Goal: Task Accomplishment & Management: Use online tool/utility

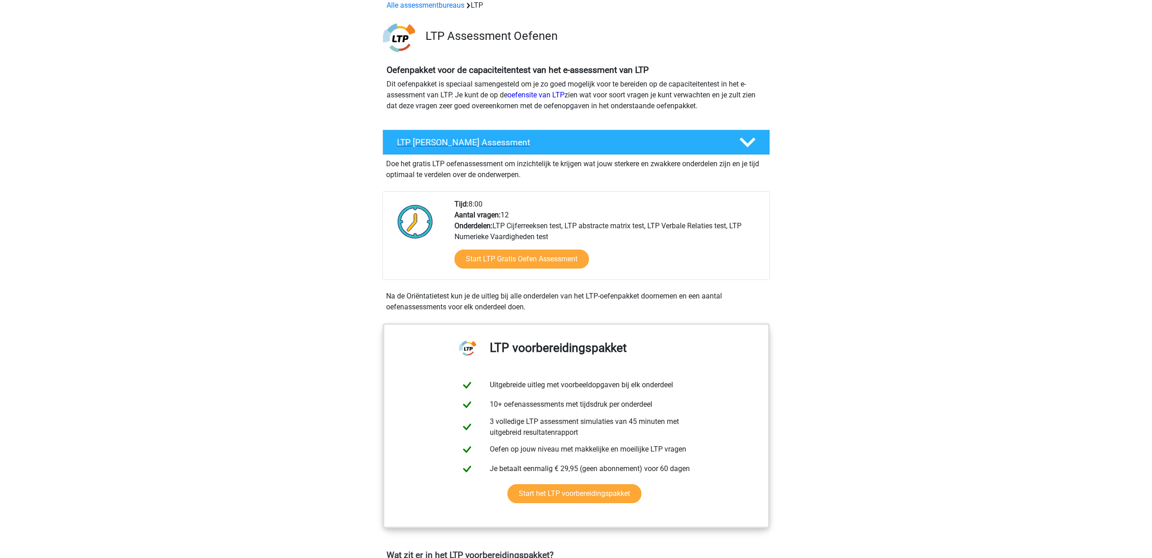
scroll to position [56, 0]
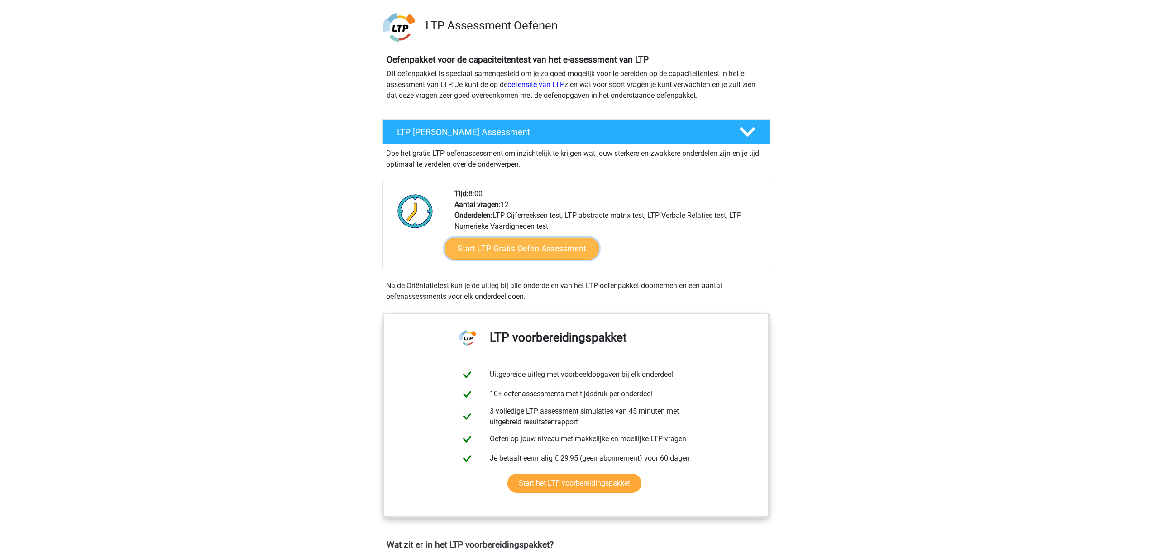
click at [557, 246] on link "Start LTP Gratis Oefen Assessment" at bounding box center [521, 249] width 155 height 22
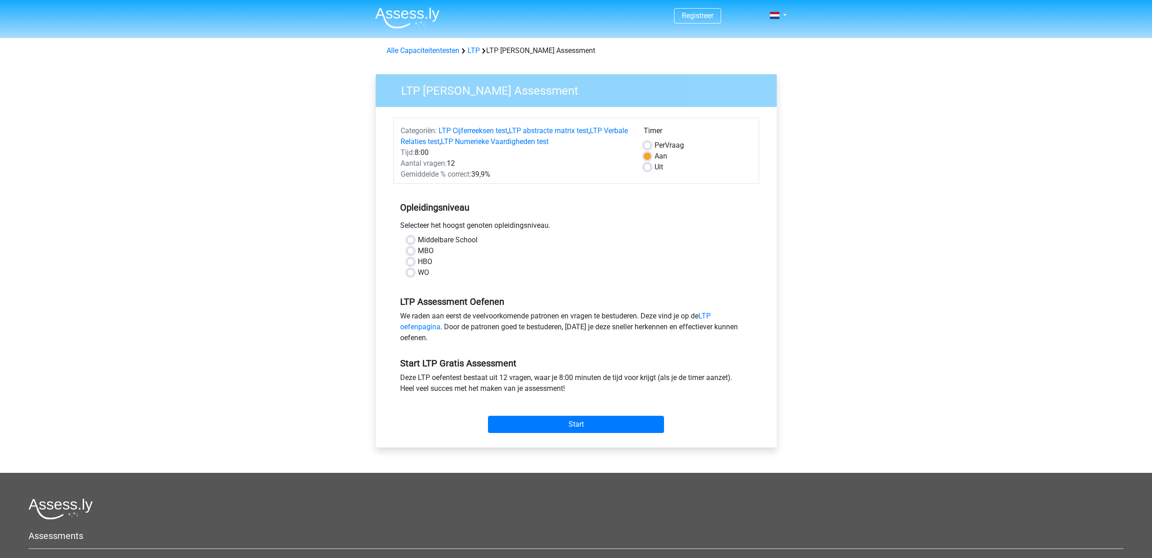
click at [418, 271] on label "WO" at bounding box center [423, 272] width 11 height 11
click at [412, 271] on input "WO" at bounding box center [410, 271] width 7 height 9
radio input "true"
click at [584, 425] on input "Start" at bounding box center [576, 424] width 176 height 17
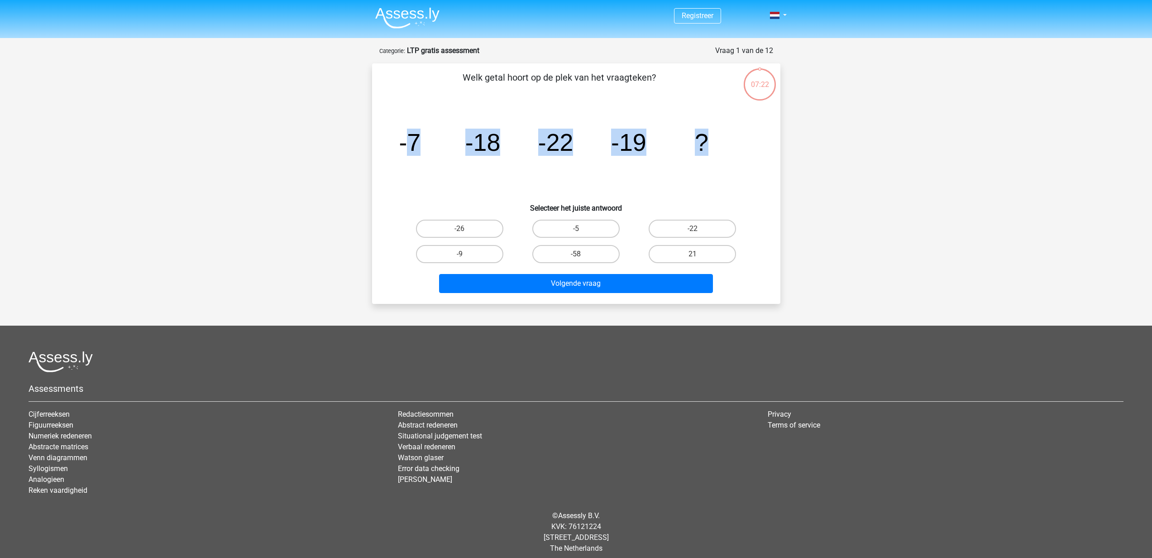
drag, startPoint x: 408, startPoint y: 138, endPoint x: 731, endPoint y: 156, distance: 323.4
click at [731, 156] on icon "image/svg+xml -7 -18 -22 -19 ?" at bounding box center [576, 150] width 365 height 91
drag, startPoint x: 403, startPoint y: 138, endPoint x: 455, endPoint y: 143, distance: 51.4
click at [452, 143] on icon "image/svg+xml -7 -18 -22 -19 ?" at bounding box center [576, 150] width 365 height 91
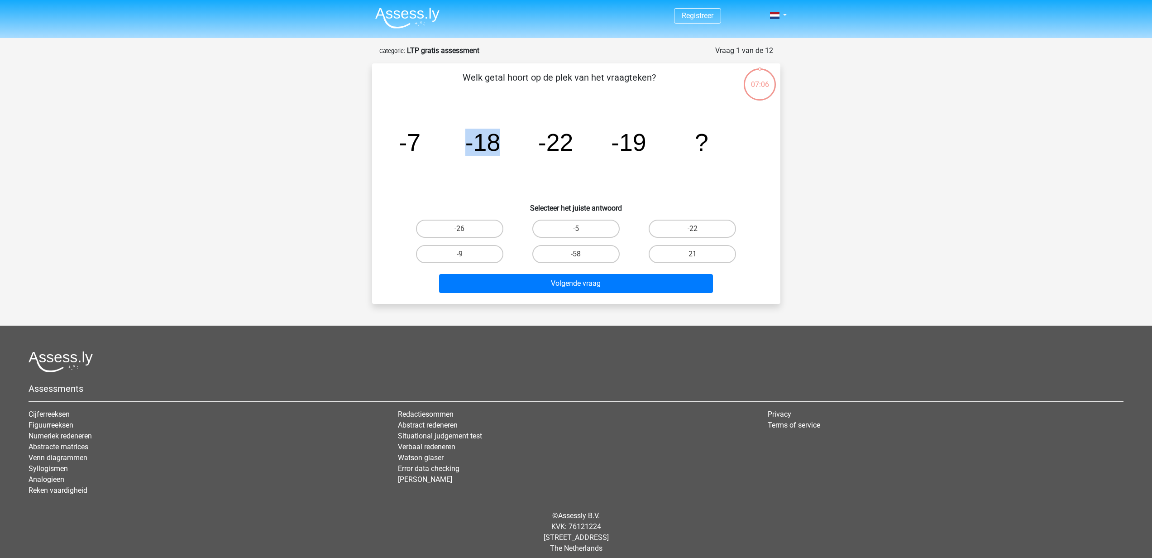
drag, startPoint x: 466, startPoint y: 142, endPoint x: 495, endPoint y: 141, distance: 28.5
click at [495, 141] on tspan "-18" at bounding box center [482, 142] width 35 height 27
click at [426, 139] on icon "image/svg+xml -7 -18 -22 -19 ?" at bounding box center [576, 150] width 365 height 91
drag, startPoint x: 412, startPoint y: 140, endPoint x: 521, endPoint y: 150, distance: 109.6
click at [523, 150] on icon "image/svg+xml -7 -18 -22 -19 ?" at bounding box center [576, 150] width 365 height 91
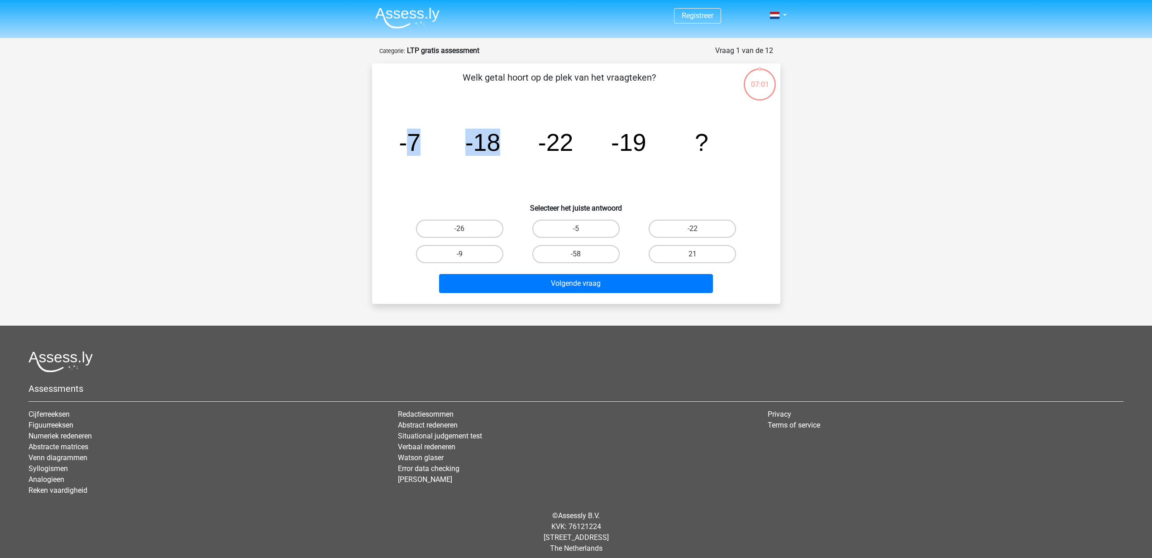
click at [515, 149] on icon "image/svg+xml -7 -18 -22 -19 ?" at bounding box center [576, 150] width 365 height 91
drag, startPoint x: 440, startPoint y: 143, endPoint x: 462, endPoint y: 143, distance: 21.7
click at [461, 143] on icon "image/svg+xml -7 -18 -22 -19 ?" at bounding box center [576, 150] width 365 height 91
drag, startPoint x: 474, startPoint y: 141, endPoint x: 494, endPoint y: 142, distance: 20.8
click at [492, 142] on tspan "-18" at bounding box center [482, 142] width 35 height 27
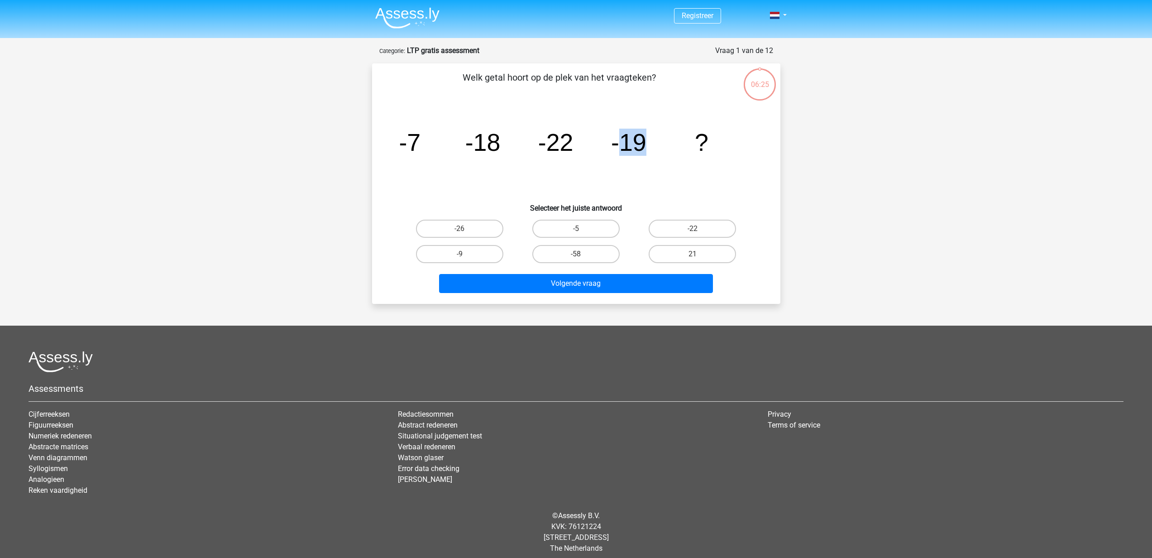
drag, startPoint x: 620, startPoint y: 145, endPoint x: 648, endPoint y: 145, distance: 27.2
click at [647, 145] on icon "image/svg+xml -7 -18 -22 -19 ?" at bounding box center [576, 150] width 365 height 91
click at [648, 145] on icon "image/svg+xml -7 -18 -22 -19 ?" at bounding box center [576, 150] width 365 height 91
click at [478, 255] on label "-9" at bounding box center [459, 254] width 87 height 18
click at [465, 255] on input "-9" at bounding box center [463, 257] width 6 height 6
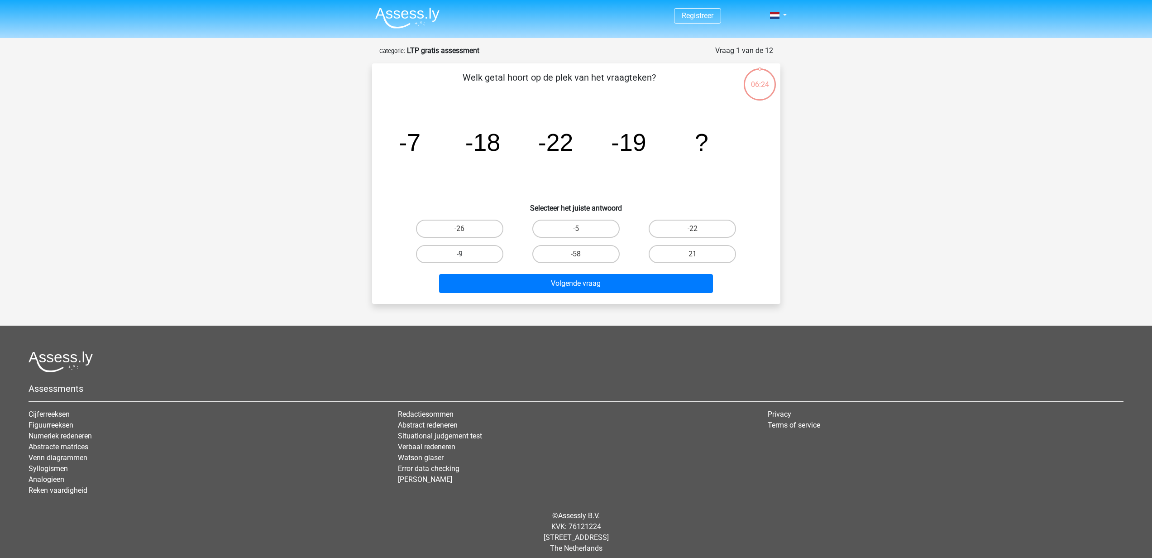
radio input "true"
click at [578, 282] on button "Volgende vraag" at bounding box center [576, 283] width 274 height 19
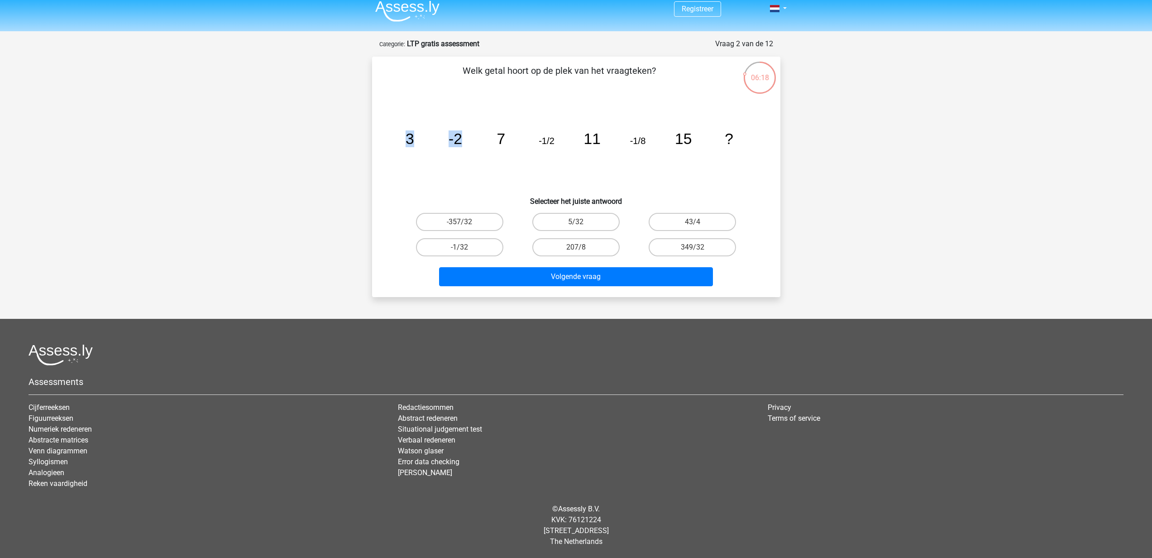
drag, startPoint x: 431, startPoint y: 142, endPoint x: 499, endPoint y: 144, distance: 67.5
click at [497, 145] on g "3 -2 7 -1/2 11 -1/8 15 ?" at bounding box center [569, 138] width 328 height 17
click at [501, 142] on tspan "7" at bounding box center [501, 138] width 9 height 17
drag, startPoint x: 407, startPoint y: 139, endPoint x: 452, endPoint y: 142, distance: 45.9
click at [452, 142] on g "3 -2 7 -1/2 11 -1/8 15 ?" at bounding box center [569, 138] width 328 height 17
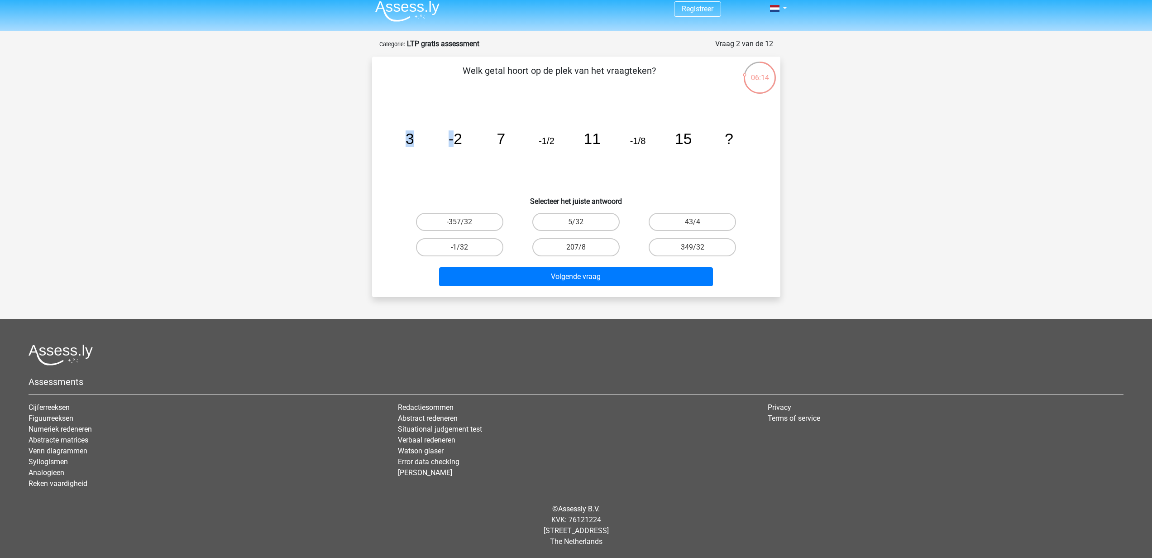
click at [453, 142] on tspan "-2" at bounding box center [456, 138] width 14 height 17
click at [476, 247] on label "-1/32" at bounding box center [459, 247] width 87 height 18
click at [465, 247] on input "-1/32" at bounding box center [463, 250] width 6 height 6
radio input "true"
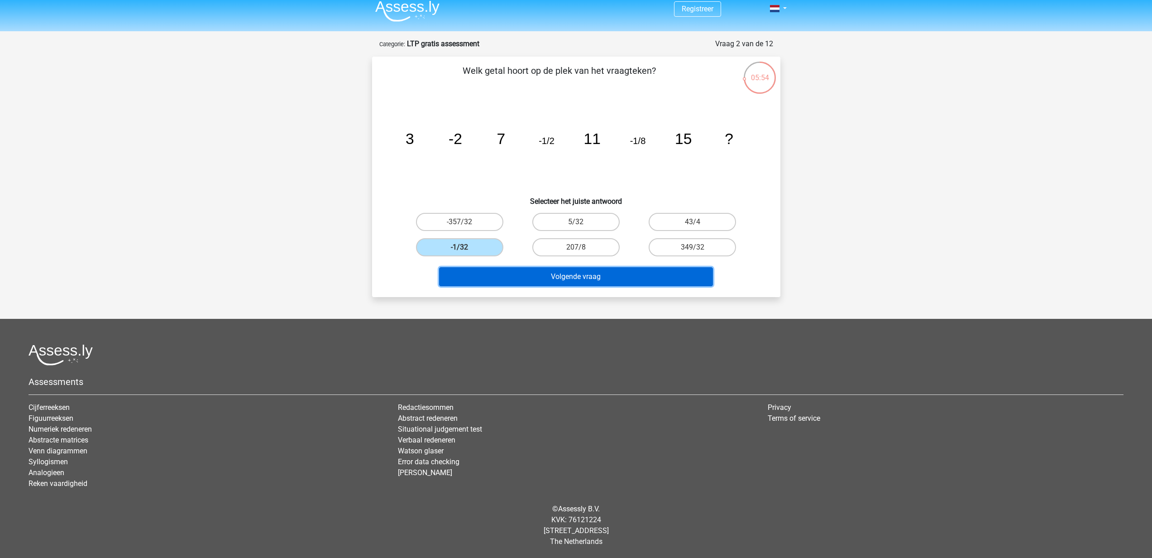
click at [603, 274] on button "Volgende vraag" at bounding box center [576, 276] width 274 height 19
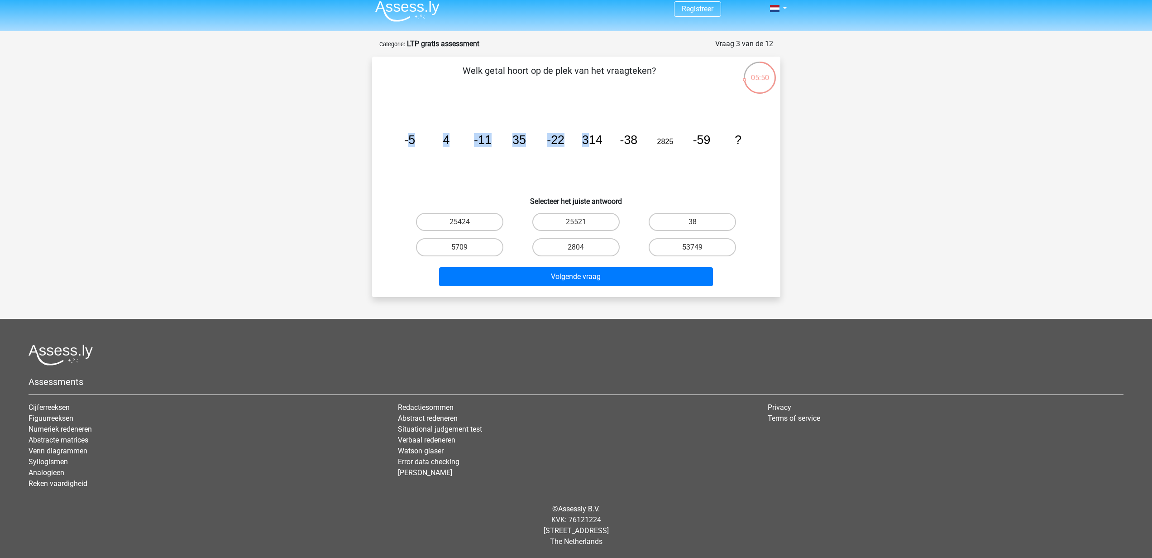
drag, startPoint x: 408, startPoint y: 142, endPoint x: 589, endPoint y: 147, distance: 181.6
click at [589, 147] on icon "image/svg+xml -5 4 -11 35 -22 314 -38 2825 -59 ?" at bounding box center [576, 143] width 365 height 91
click at [621, 281] on button "Volgende vraag" at bounding box center [576, 276] width 274 height 19
click at [576, 217] on label "25521" at bounding box center [576, 222] width 87 height 18
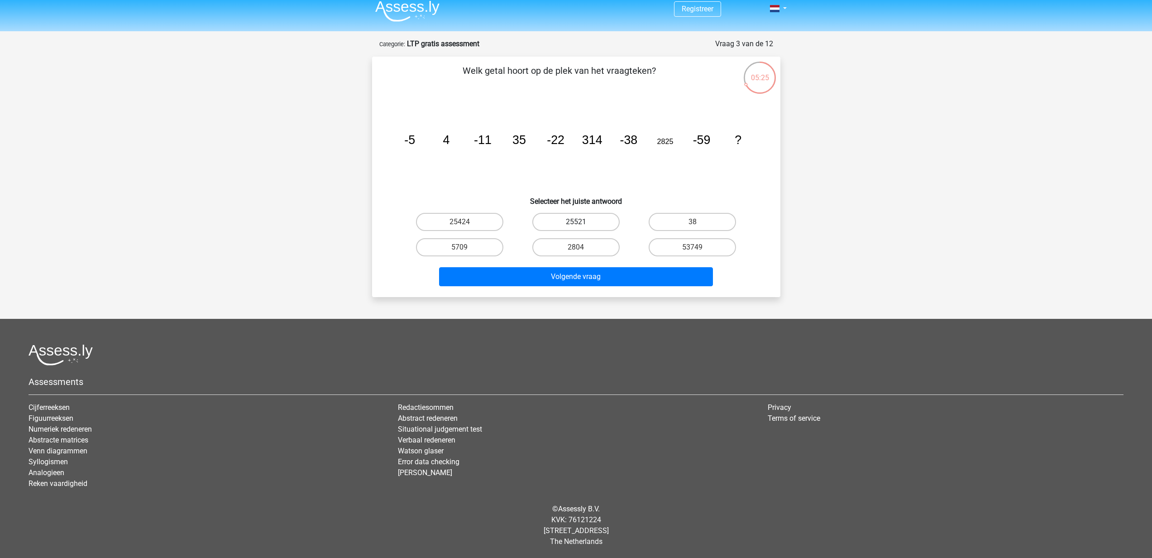
click at [576, 222] on input "25521" at bounding box center [579, 225] width 6 height 6
radio input "true"
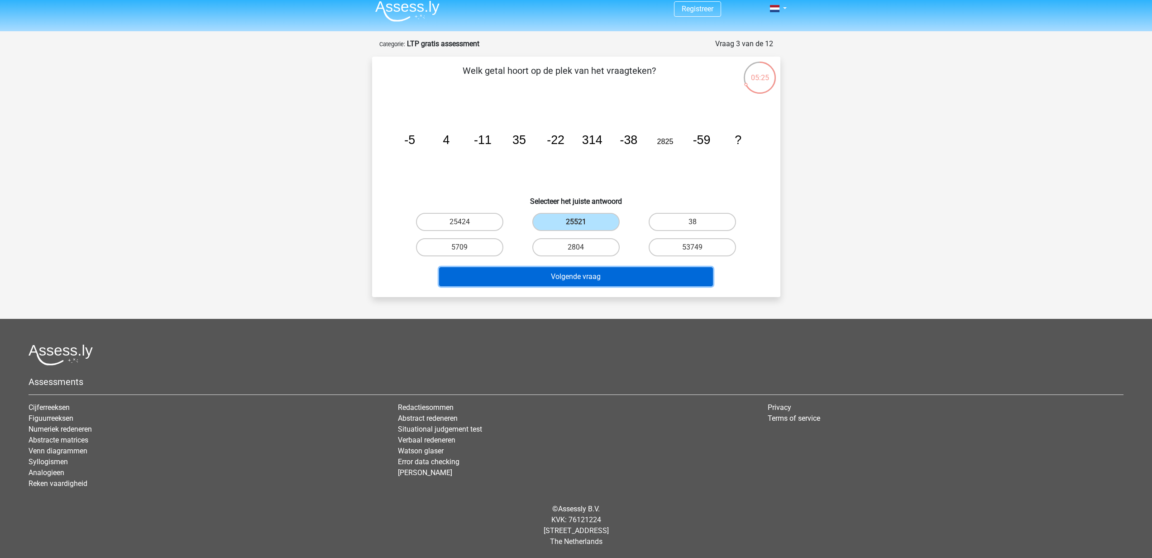
click at [617, 286] on button "Volgende vraag" at bounding box center [576, 276] width 274 height 19
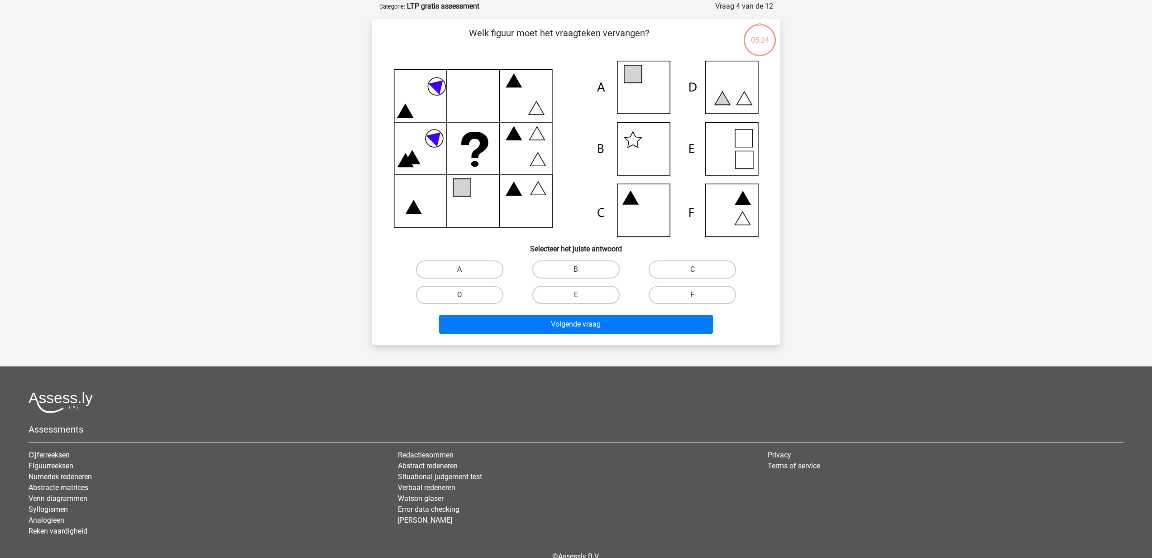
scroll to position [45, 0]
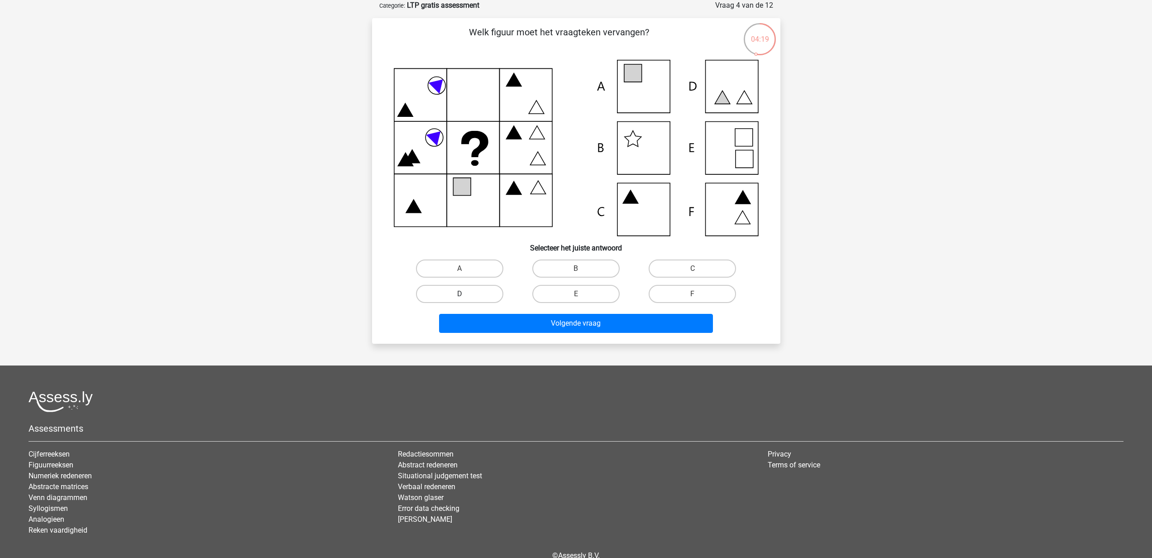
click at [485, 293] on label "D" at bounding box center [459, 294] width 87 height 18
click at [465, 294] on input "D" at bounding box center [463, 297] width 6 height 6
radio input "true"
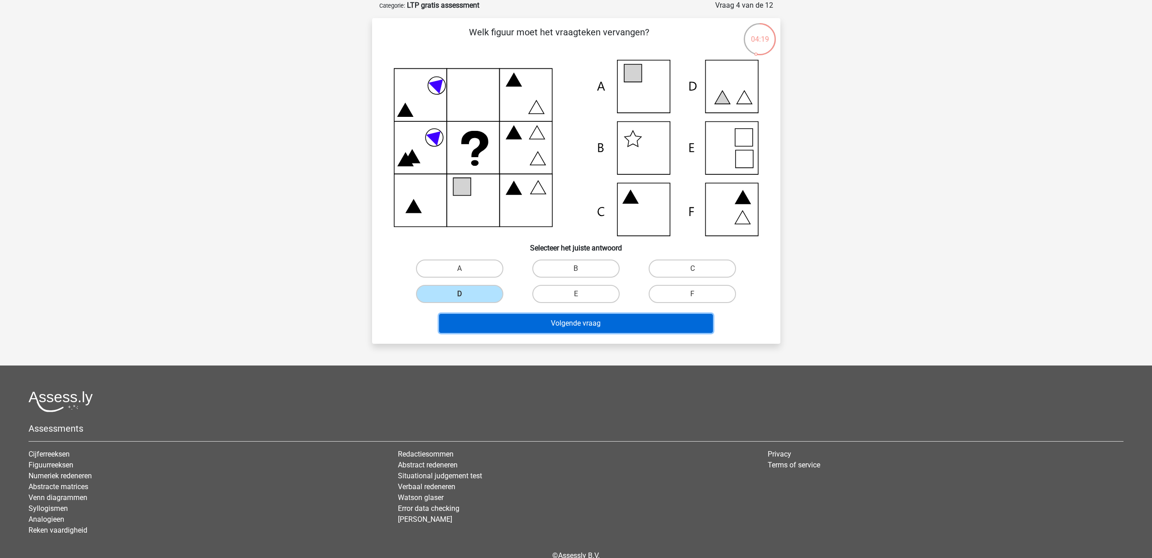
click at [531, 321] on button "Volgende vraag" at bounding box center [576, 323] width 274 height 19
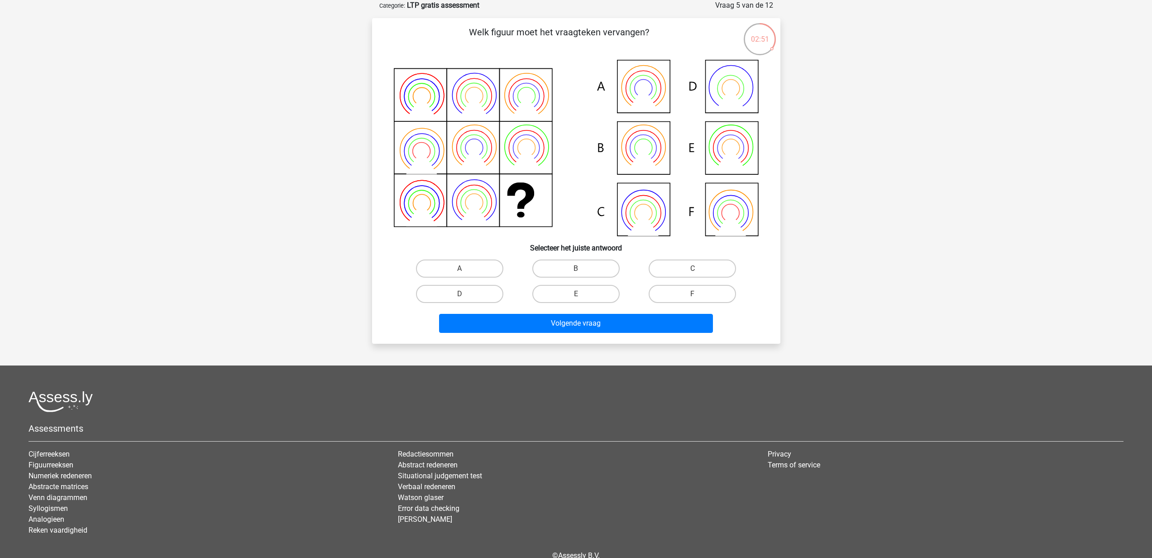
click at [662, 152] on icon at bounding box center [576, 148] width 365 height 176
click at [596, 268] on label "B" at bounding box center [576, 268] width 87 height 18
click at [582, 269] on input "B" at bounding box center [579, 272] width 6 height 6
radio input "true"
click at [609, 324] on button "Volgende vraag" at bounding box center [576, 323] width 274 height 19
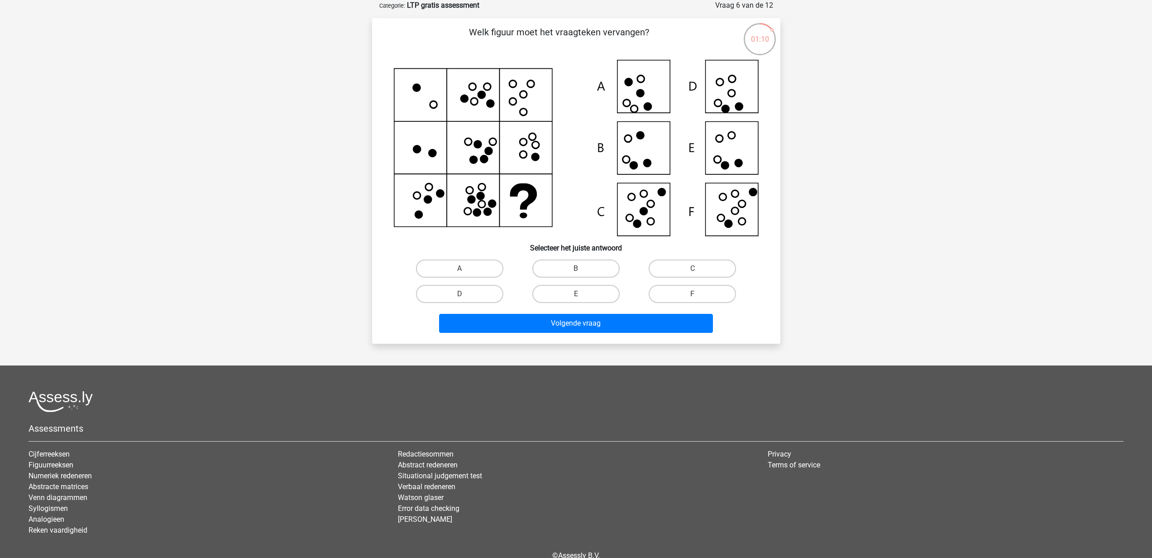
click at [695, 294] on input "F" at bounding box center [696, 297] width 6 height 6
radio input "true"
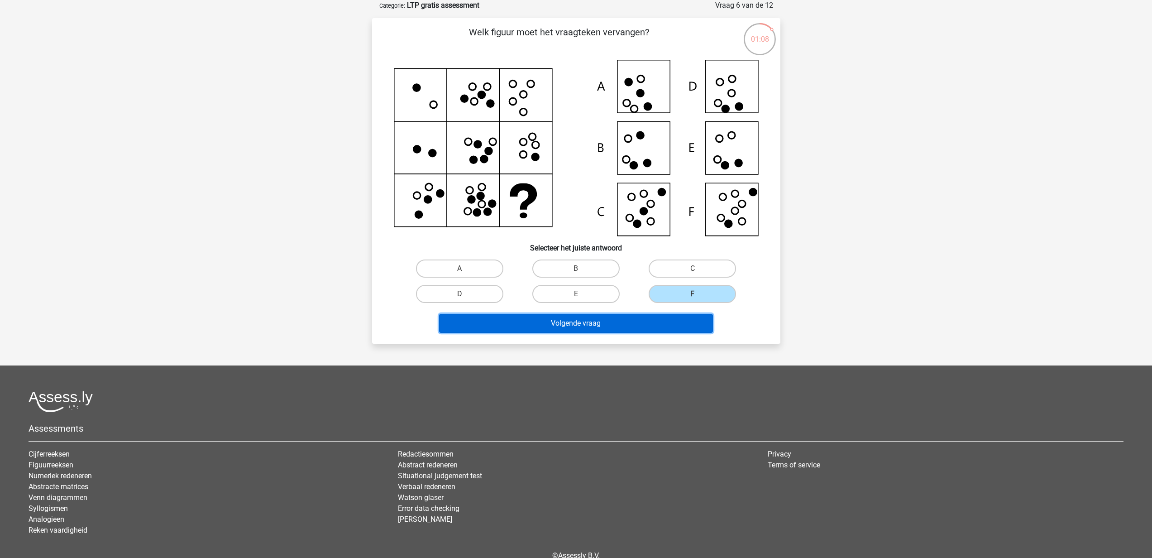
click at [658, 323] on button "Volgende vraag" at bounding box center [576, 323] width 274 height 19
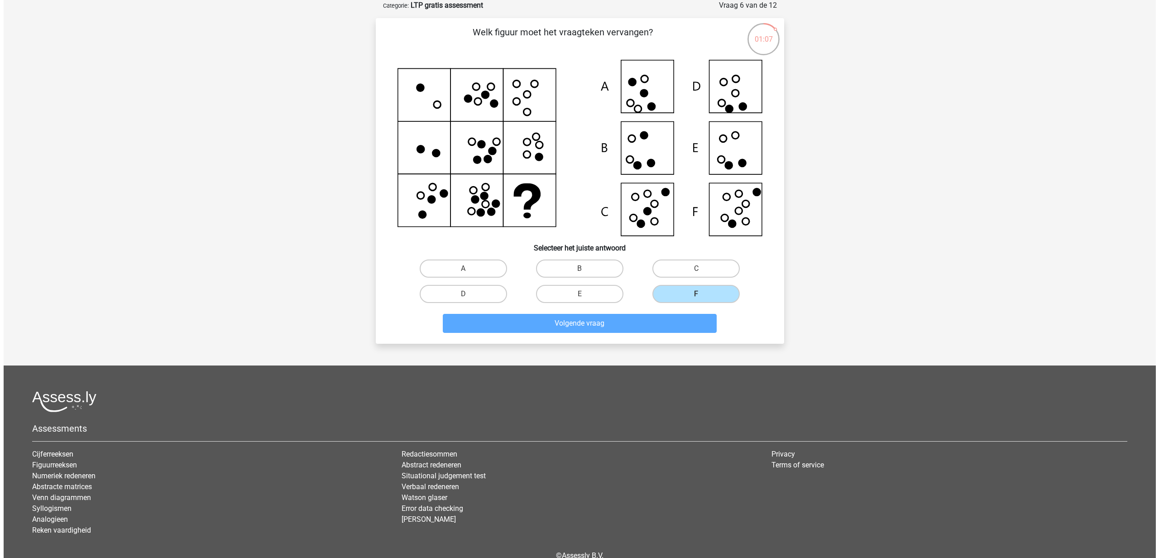
scroll to position [0, 0]
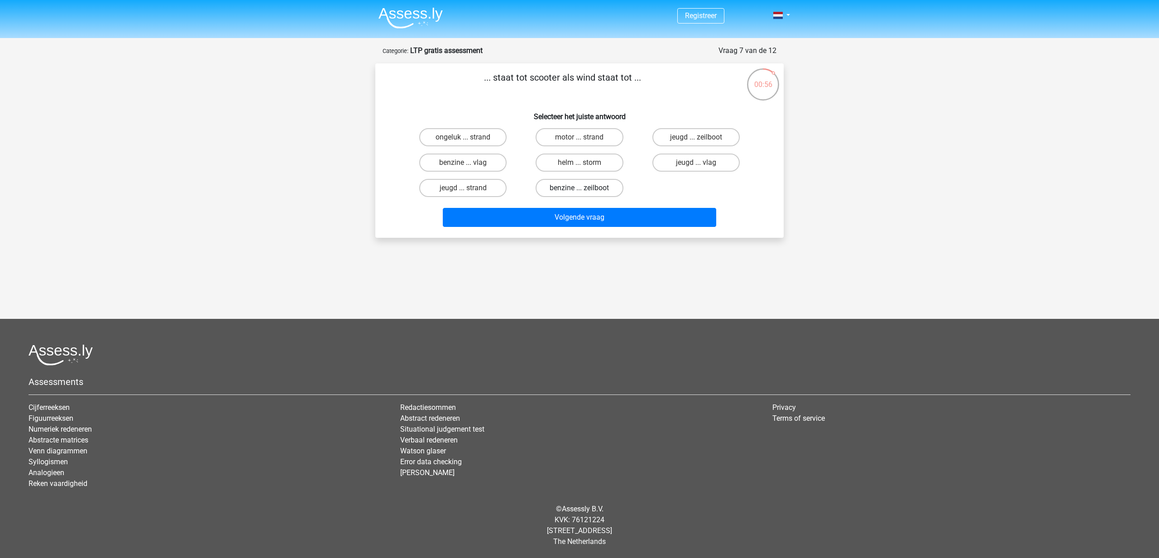
click at [591, 190] on label "benzine ... zeilboot" at bounding box center [579, 188] width 87 height 18
click at [585, 190] on input "benzine ... zeilboot" at bounding box center [583, 191] width 6 height 6
radio input "true"
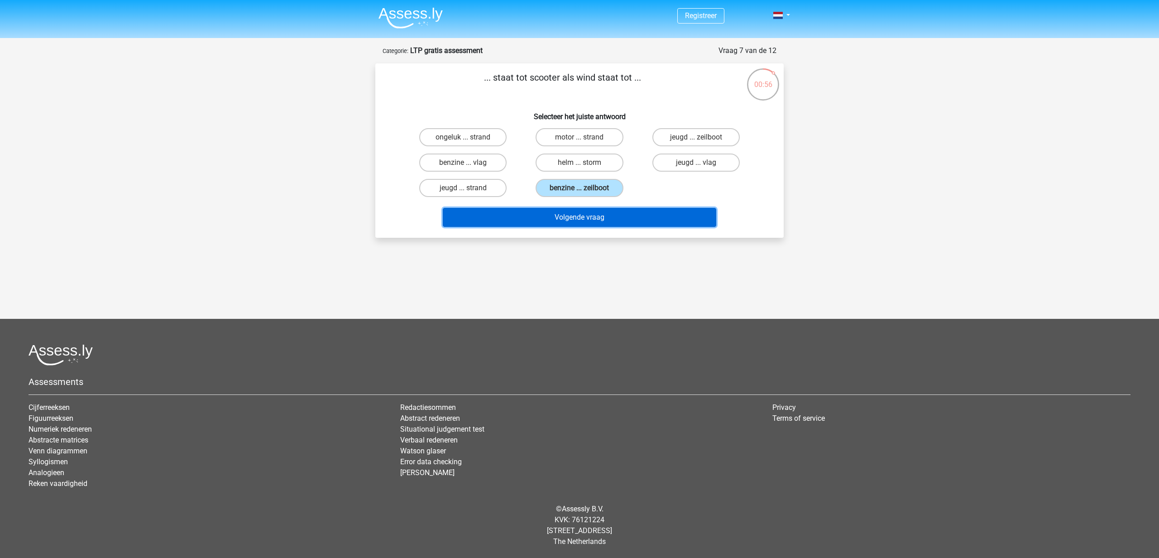
click at [604, 216] on button "Volgende vraag" at bounding box center [580, 217] width 274 height 19
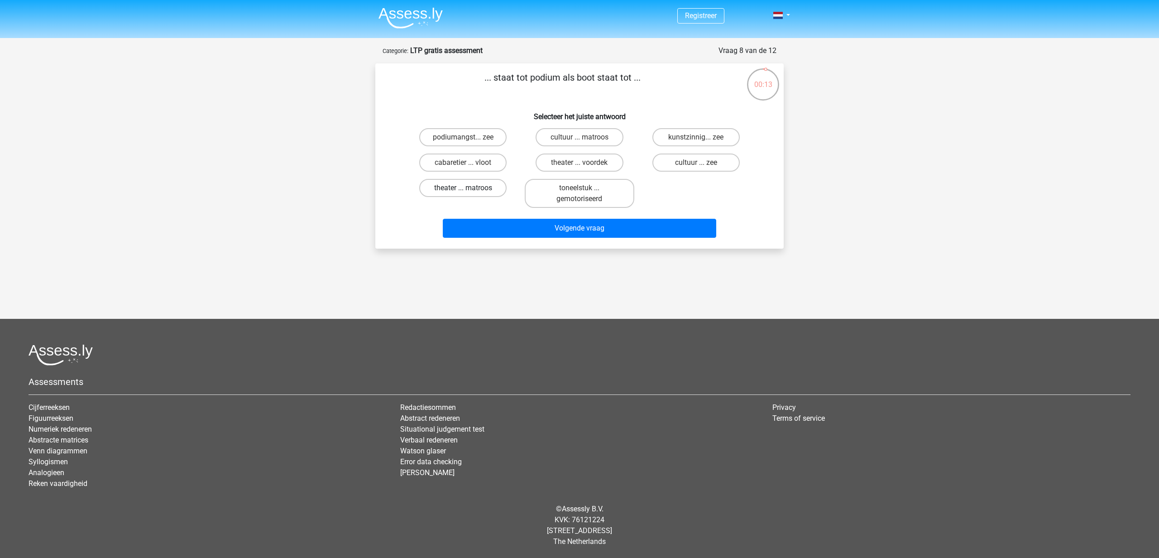
click at [487, 188] on label "theater ... matroos" at bounding box center [462, 188] width 87 height 18
click at [469, 188] on input "theater ... matroos" at bounding box center [466, 191] width 6 height 6
radio input "true"
click at [608, 164] on label "theater ... voordek" at bounding box center [579, 163] width 87 height 18
click at [585, 164] on input "theater ... voordek" at bounding box center [583, 166] width 6 height 6
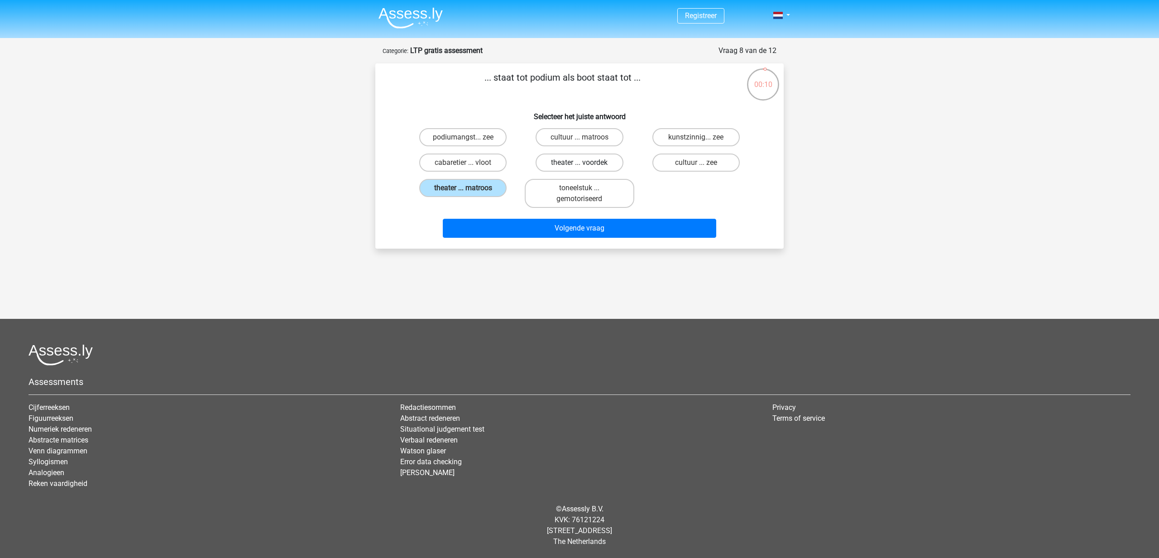
radio input "true"
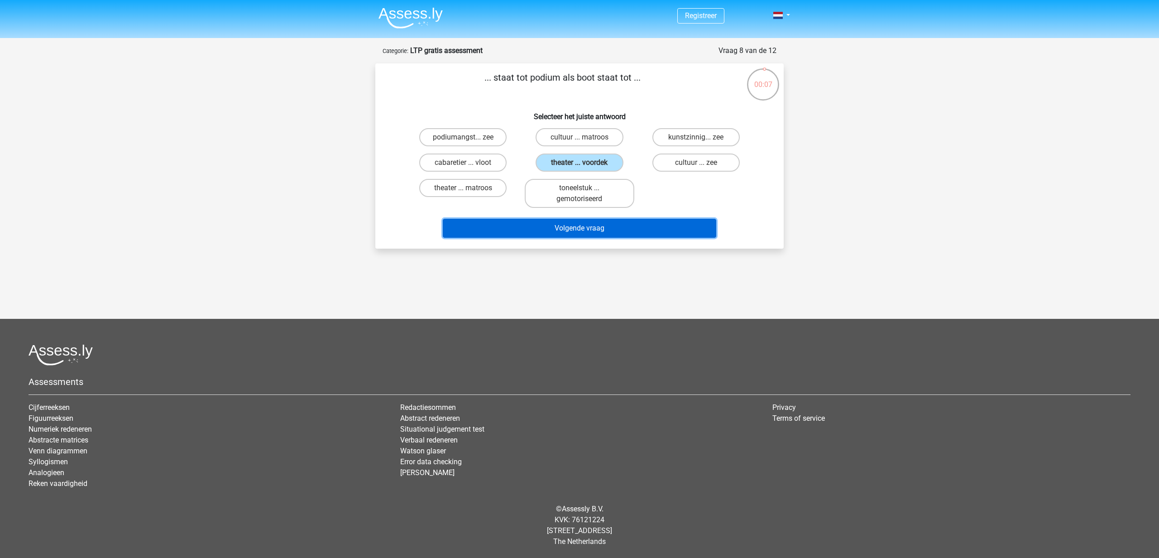
click at [625, 230] on button "Volgende vraag" at bounding box center [580, 228] width 274 height 19
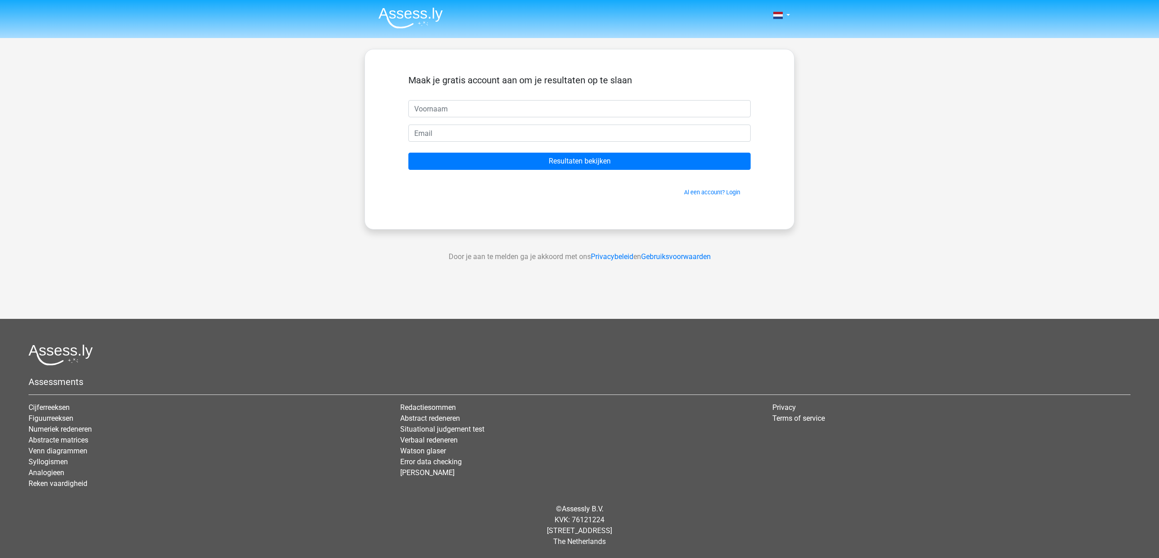
click at [415, 15] on img at bounding box center [411, 17] width 64 height 21
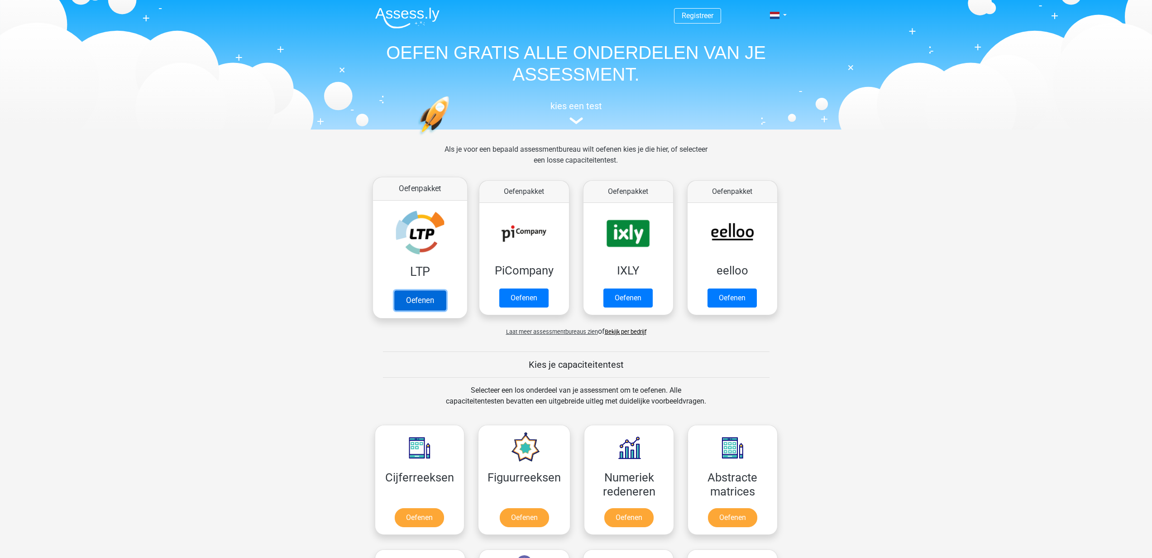
click at [422, 304] on link "Oefenen" at bounding box center [420, 300] width 52 height 20
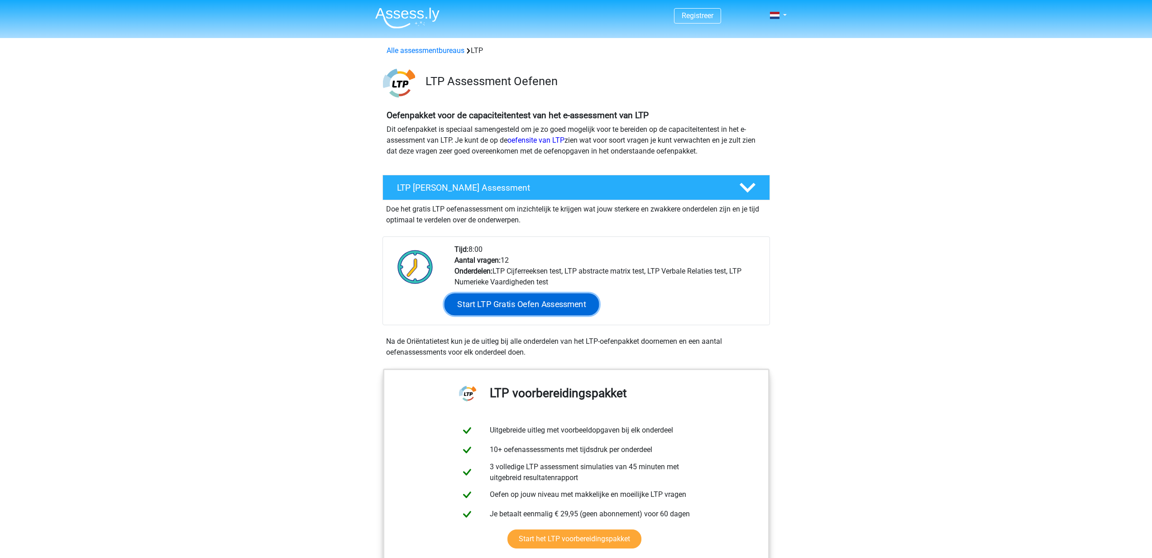
click at [556, 310] on link "Start LTP Gratis Oefen Assessment" at bounding box center [521, 304] width 155 height 22
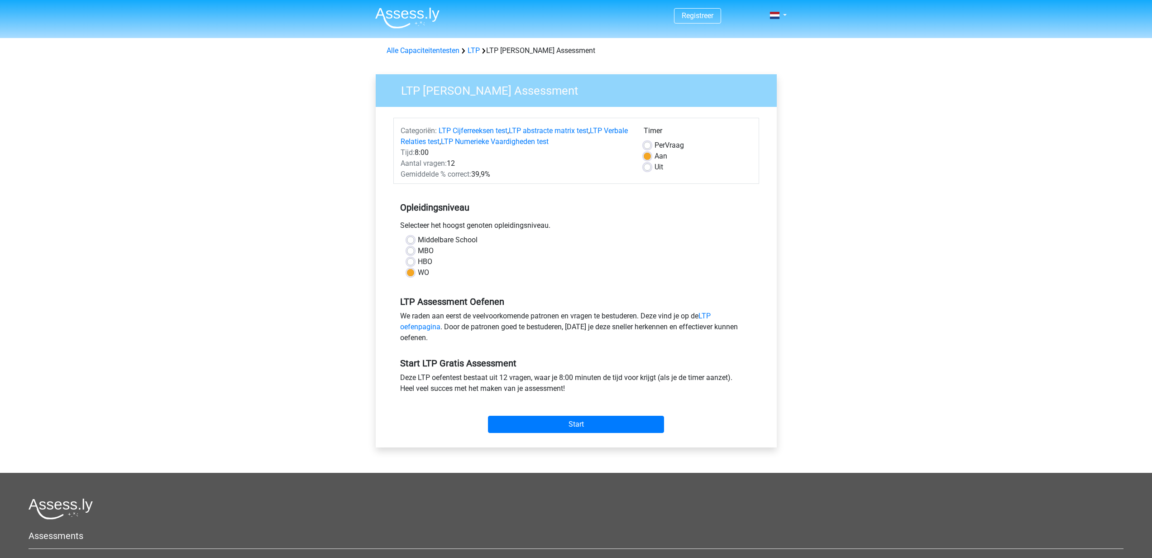
click at [650, 172] on div "Uit" at bounding box center [698, 167] width 108 height 11
click at [655, 168] on label "Uit" at bounding box center [659, 167] width 9 height 11
click at [651, 168] on input "Uit" at bounding box center [647, 166] width 7 height 9
radio input "true"
click at [591, 423] on input "Start" at bounding box center [576, 424] width 176 height 17
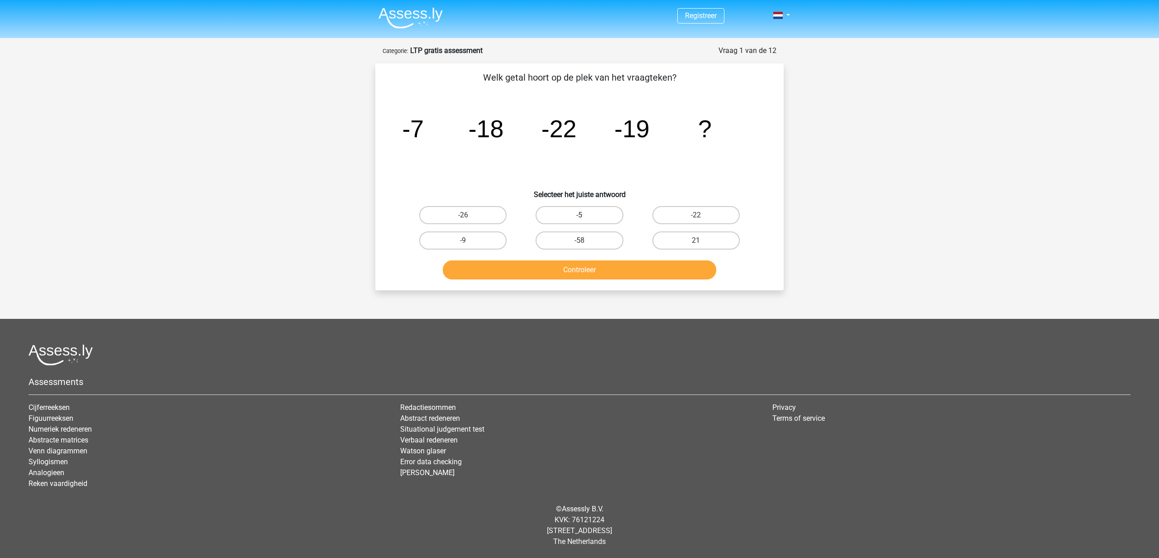
click at [577, 216] on label "-5" at bounding box center [579, 215] width 87 height 18
click at [580, 216] on input "-5" at bounding box center [583, 218] width 6 height 6
radio input "true"
click at [603, 273] on button "Controleer" at bounding box center [580, 269] width 274 height 19
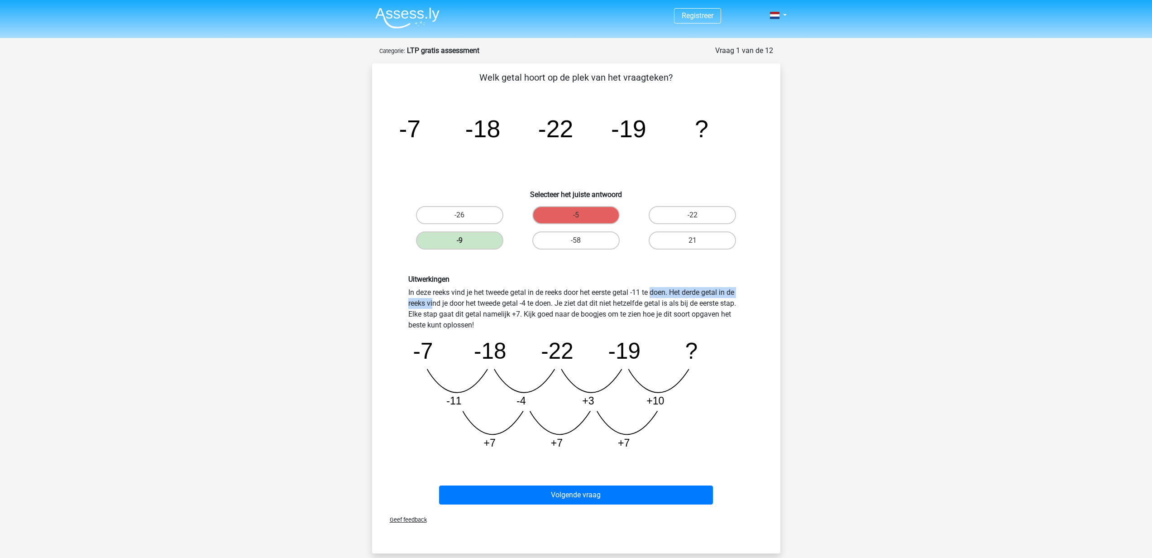
drag, startPoint x: 558, startPoint y: 290, endPoint x: 652, endPoint y: 290, distance: 94.2
click at [652, 290] on div "Uitwerkingen In deze reeks vind je het tweede getal in de reeks door het eerste…" at bounding box center [577, 366] width 350 height 182
click at [449, 242] on label "-9" at bounding box center [459, 240] width 87 height 18
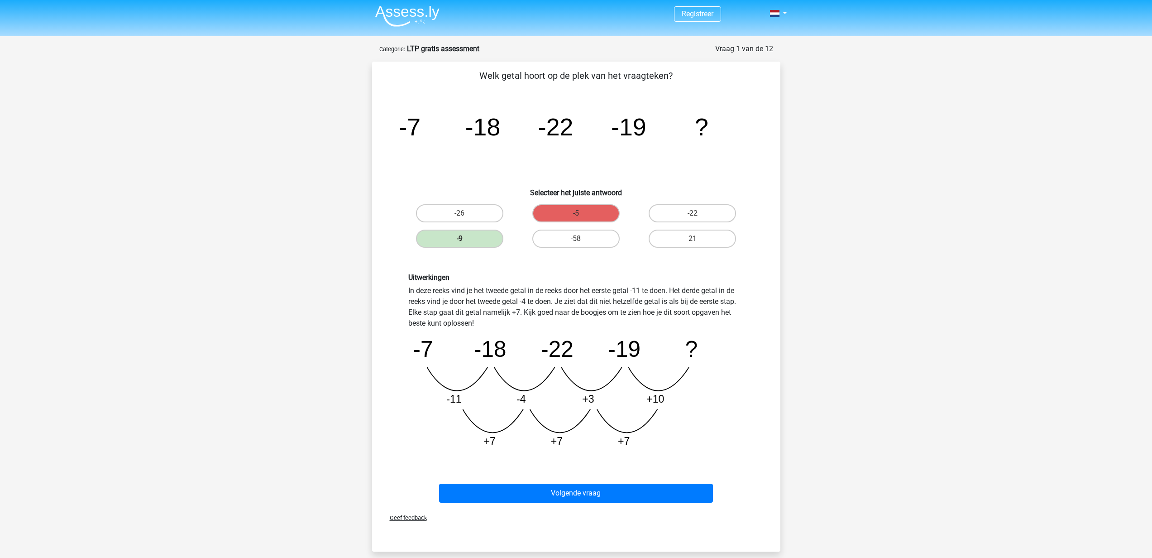
scroll to position [4, 0]
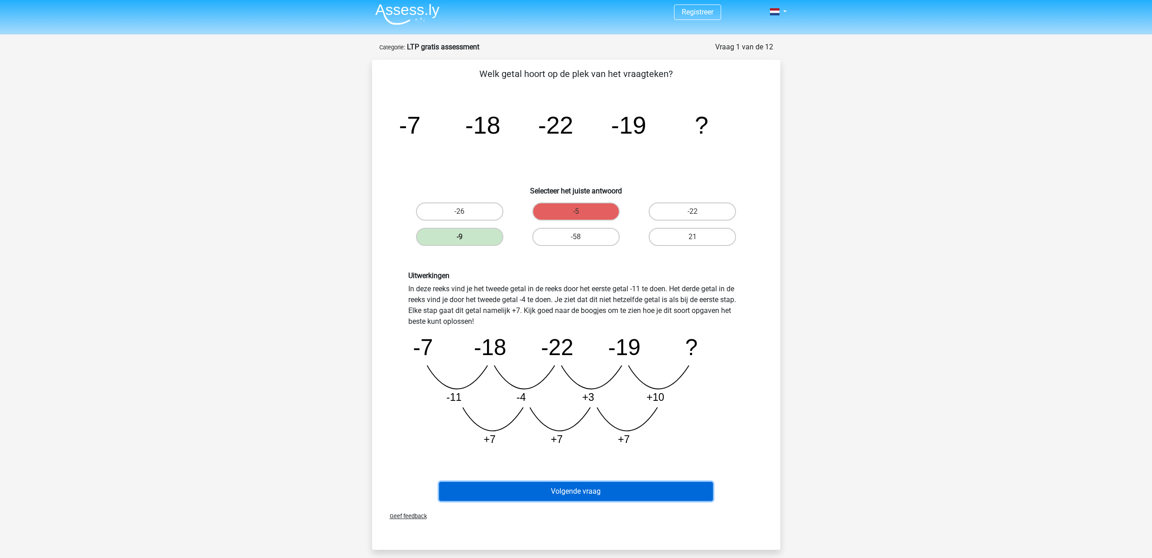
click at [639, 499] on button "Volgende vraag" at bounding box center [576, 491] width 274 height 19
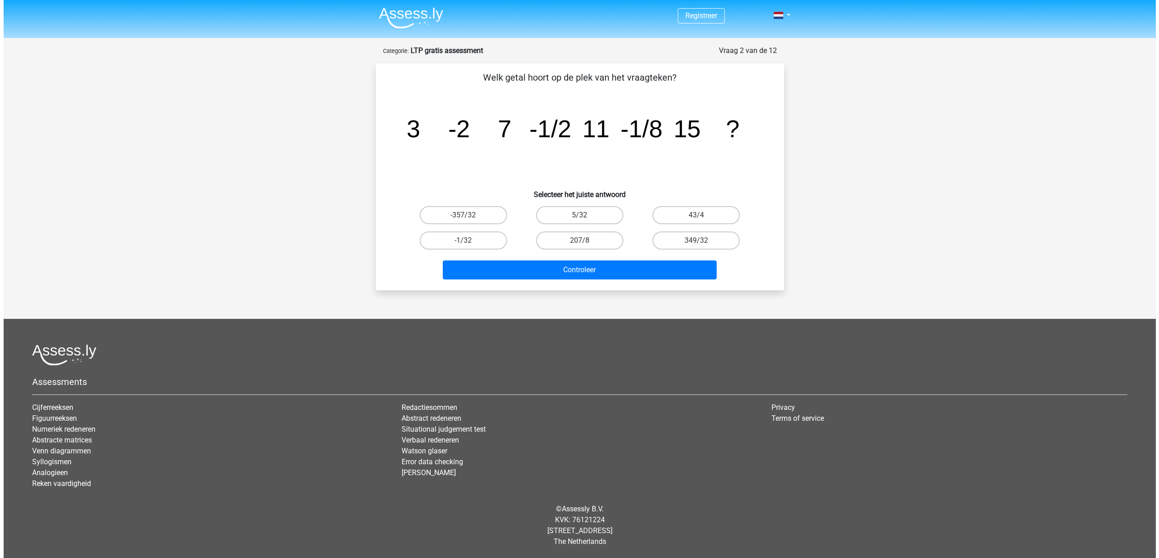
scroll to position [0, 0]
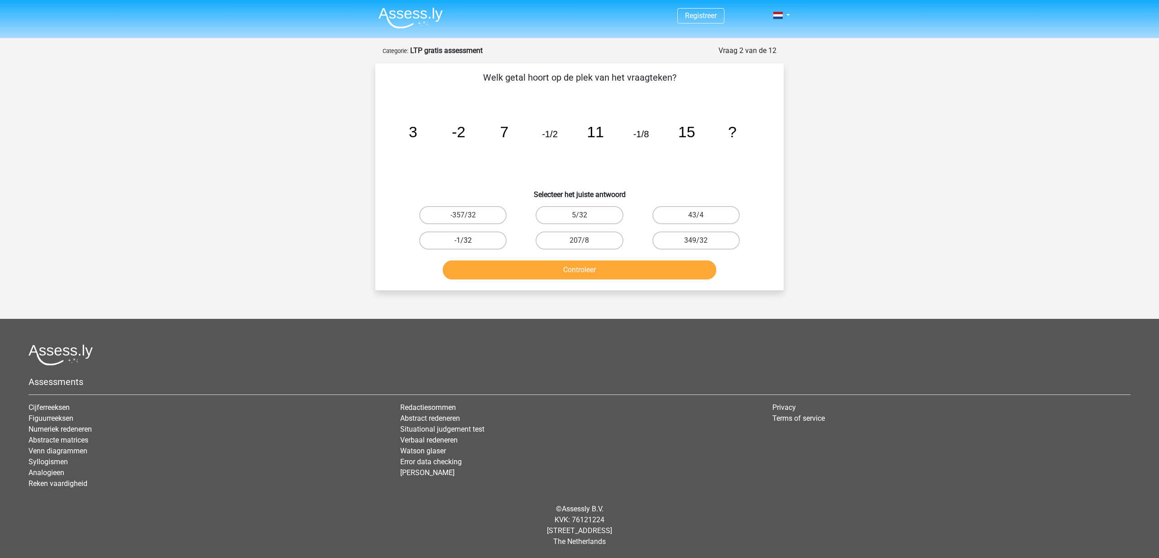
click at [483, 242] on label "-1/32" at bounding box center [462, 240] width 87 height 18
click at [469, 242] on input "-1/32" at bounding box center [466, 243] width 6 height 6
radio input "true"
click at [613, 270] on button "Controleer" at bounding box center [580, 269] width 274 height 19
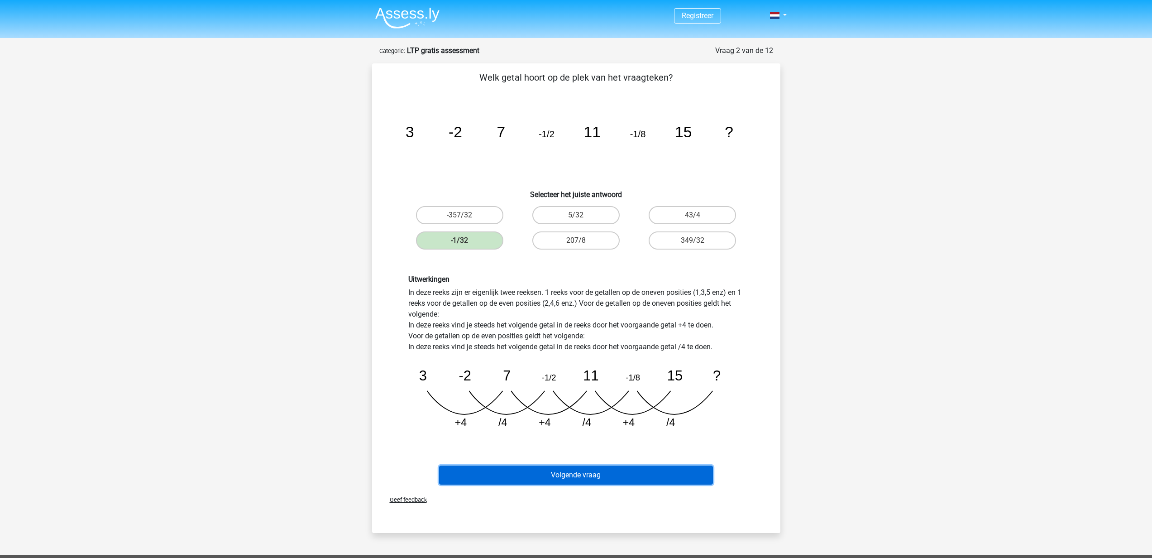
click at [599, 481] on button "Volgende vraag" at bounding box center [576, 474] width 274 height 19
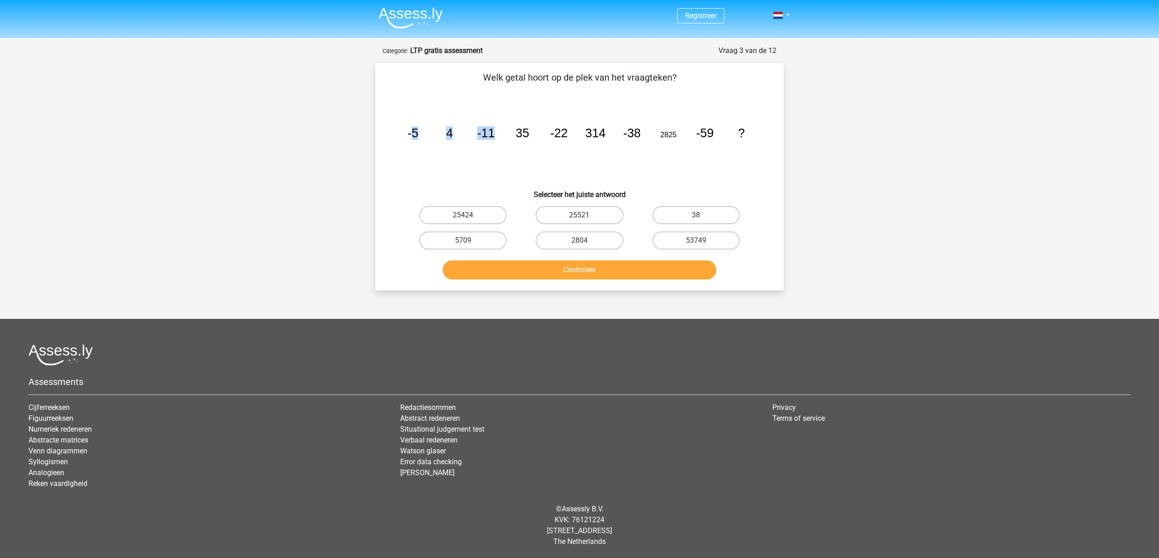
drag, startPoint x: 412, startPoint y: 132, endPoint x: 491, endPoint y: 138, distance: 79.5
click at [491, 138] on g "-5 4 -11 35 -22 314 -38 2825 -59 ?" at bounding box center [576, 133] width 337 height 14
click at [489, 137] on tspan "-11" at bounding box center [486, 133] width 18 height 14
drag, startPoint x: 414, startPoint y: 132, endPoint x: 424, endPoint y: 133, distance: 10.1
click at [422, 134] on icon "image/svg+xml -5 4 -11 35 -22 314 -38 2825 -59 ?" at bounding box center [579, 136] width 365 height 91
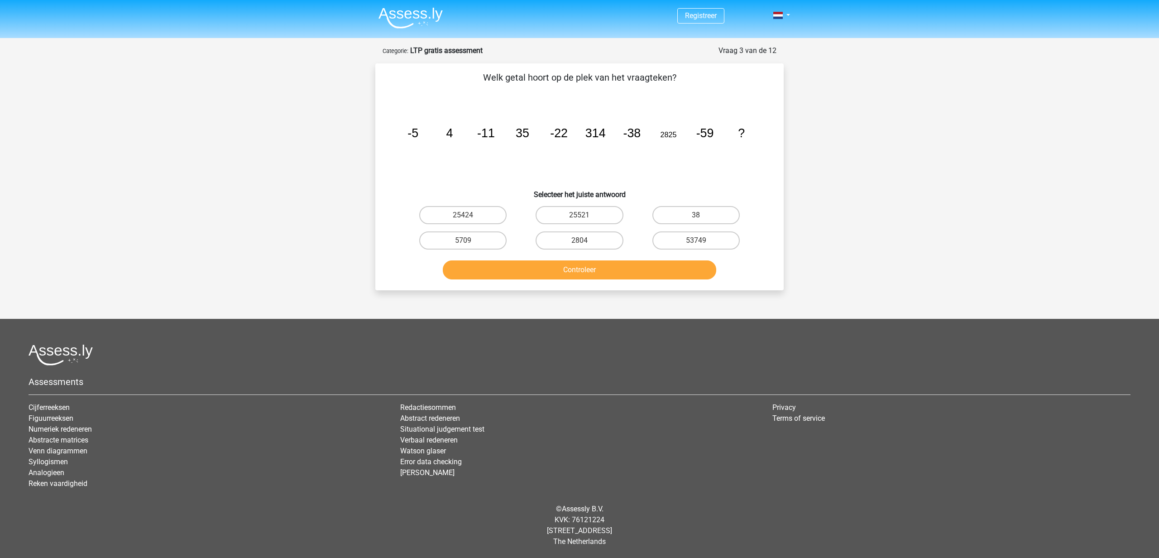
drag, startPoint x: 508, startPoint y: 136, endPoint x: 527, endPoint y: 136, distance: 19.5
click at [517, 136] on icon "image/svg+xml -5 4 -11 35 -22 314 -38 2825 -59 ?" at bounding box center [579, 136] width 365 height 91
click at [546, 138] on icon "image/svg+xml -5 4 -11 35 -22 314 -38 2825 -59 ?" at bounding box center [579, 136] width 365 height 91
click at [585, 142] on icon "image/svg+xml -5 4 -11 35 -22 314 -38 2825 -59 ?" at bounding box center [579, 136] width 365 height 91
drag, startPoint x: 447, startPoint y: 134, endPoint x: 453, endPoint y: 134, distance: 6.4
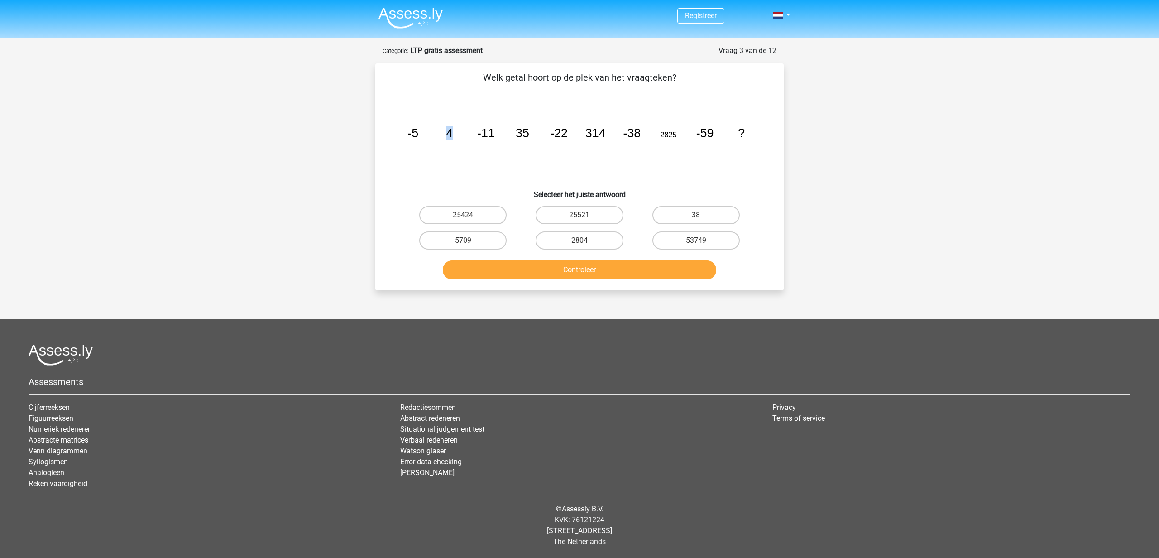
click at [452, 134] on tspan "4" at bounding box center [449, 133] width 7 height 14
drag, startPoint x: 521, startPoint y: 133, endPoint x: 525, endPoint y: 132, distance: 4.6
click at [525, 133] on tspan "35" at bounding box center [523, 133] width 14 height 14
click at [526, 133] on tspan "35" at bounding box center [523, 133] width 14 height 14
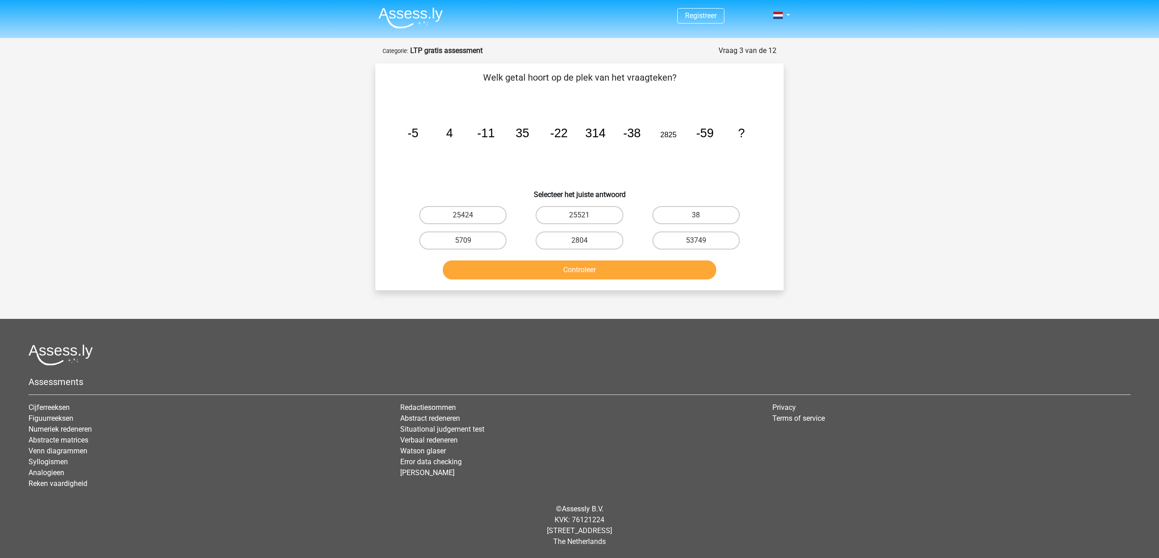
drag, startPoint x: 458, startPoint y: 133, endPoint x: 475, endPoint y: 135, distance: 16.9
click at [466, 134] on icon "image/svg+xml -5 4 -11 35 -22 314 -38 2825 -59 ?" at bounding box center [579, 136] width 365 height 91
drag, startPoint x: 517, startPoint y: 134, endPoint x: 526, endPoint y: 133, distance: 9.2
click at [526, 133] on tspan "35" at bounding box center [523, 133] width 14 height 14
click at [527, 134] on tspan "35" at bounding box center [523, 133] width 14 height 14
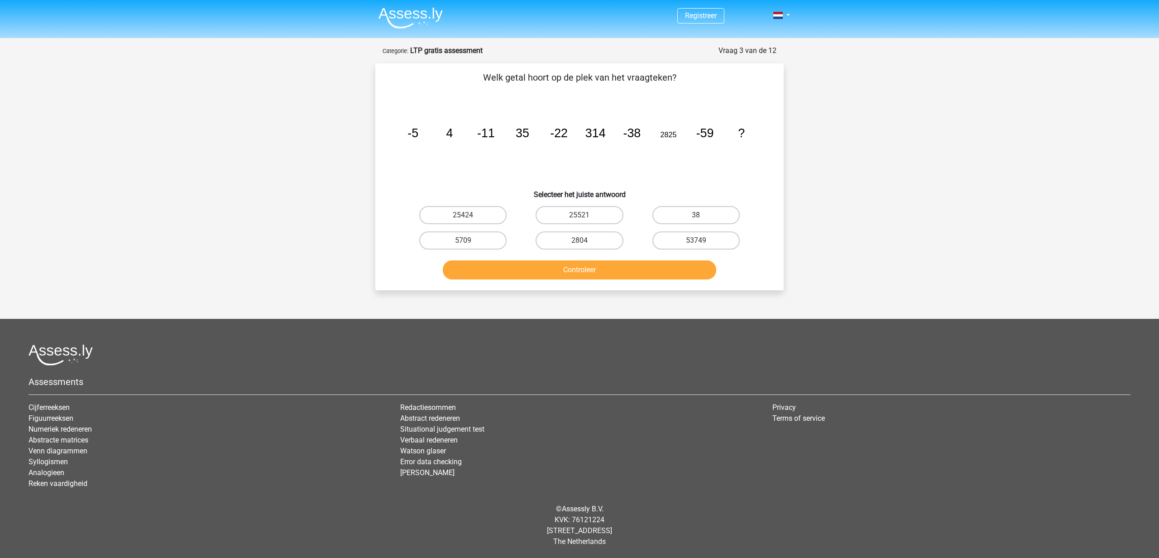
click at [791, 187] on div "Vraag 3 van de 12 Categorie: LTP gratis assessment Welk getal hoort op de plek …" at bounding box center [580, 167] width 430 height 245
click at [522, 134] on tspan "35" at bounding box center [523, 133] width 14 height 14
drag, startPoint x: 527, startPoint y: 135, endPoint x: 532, endPoint y: 136, distance: 4.6
click at [529, 135] on tspan "35" at bounding box center [523, 133] width 14 height 14
drag, startPoint x: 594, startPoint y: 134, endPoint x: 601, endPoint y: 134, distance: 7.7
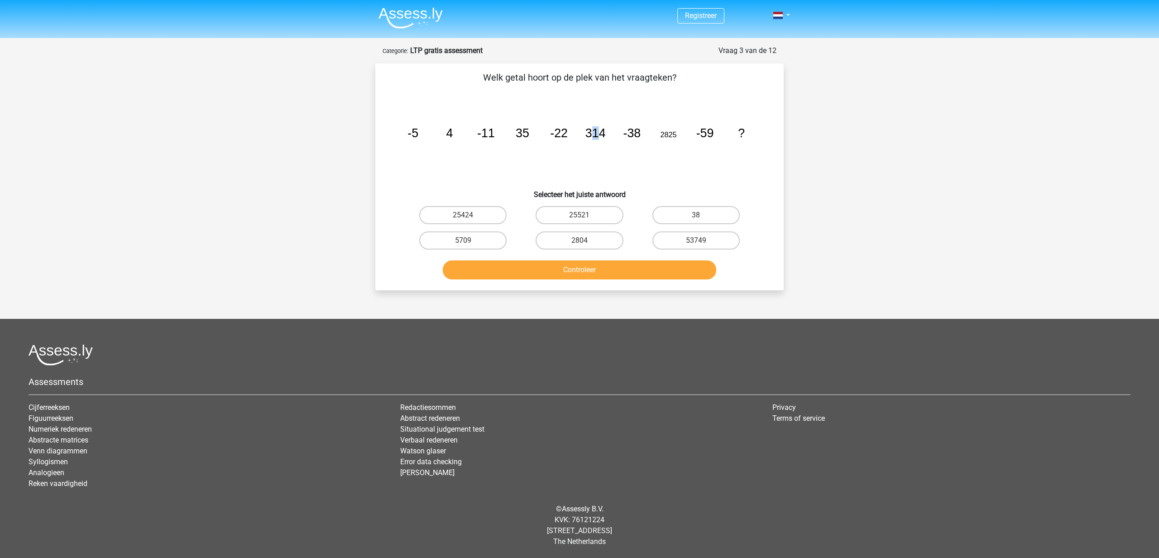
click at [601, 134] on tspan "314" at bounding box center [595, 133] width 20 height 14
click at [602, 134] on tspan "314" at bounding box center [595, 133] width 20 height 14
drag, startPoint x: 595, startPoint y: 132, endPoint x: 607, endPoint y: 132, distance: 12.2
click at [606, 132] on icon "image/svg+xml -5 4 -11 35 -22 314 -38 2825 -59 ?" at bounding box center [579, 136] width 365 height 91
click at [607, 132] on icon "image/svg+xml -5 4 -11 35 -22 314 -38 2825 -59 ?" at bounding box center [579, 136] width 365 height 91
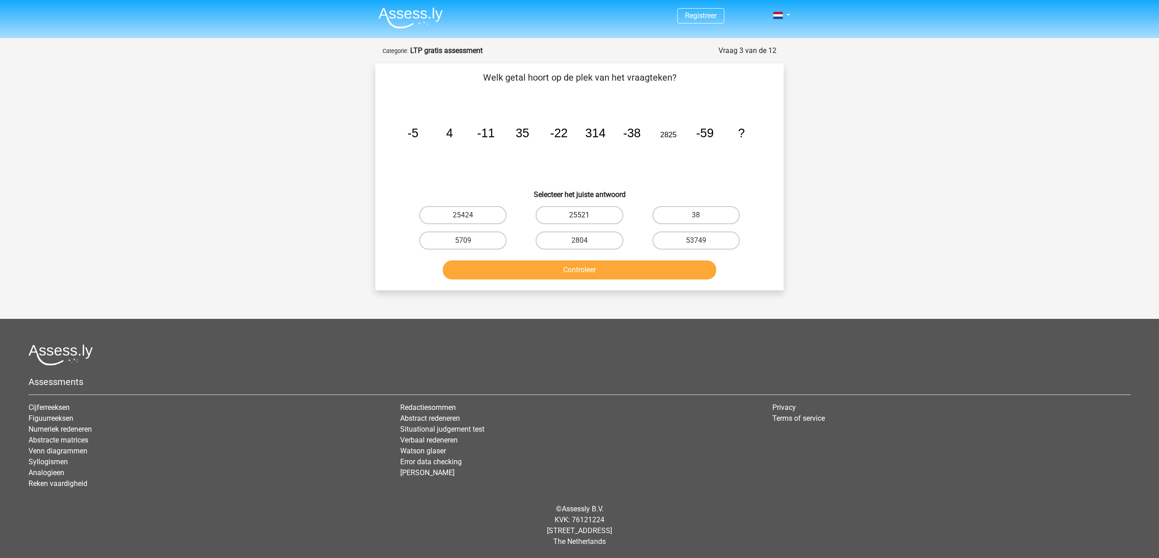
click at [587, 219] on label "25521" at bounding box center [579, 215] width 87 height 18
click at [585, 219] on input "25521" at bounding box center [583, 218] width 6 height 6
radio input "true"
click at [601, 266] on button "Controleer" at bounding box center [580, 269] width 274 height 19
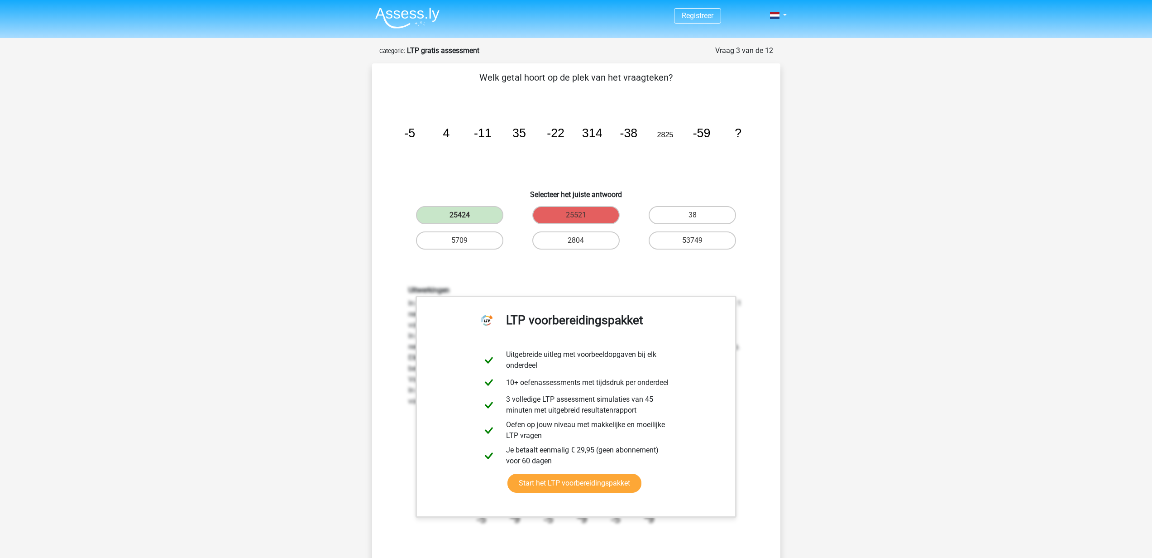
click at [864, 346] on div "Registreer" at bounding box center [576, 445] width 1152 height 890
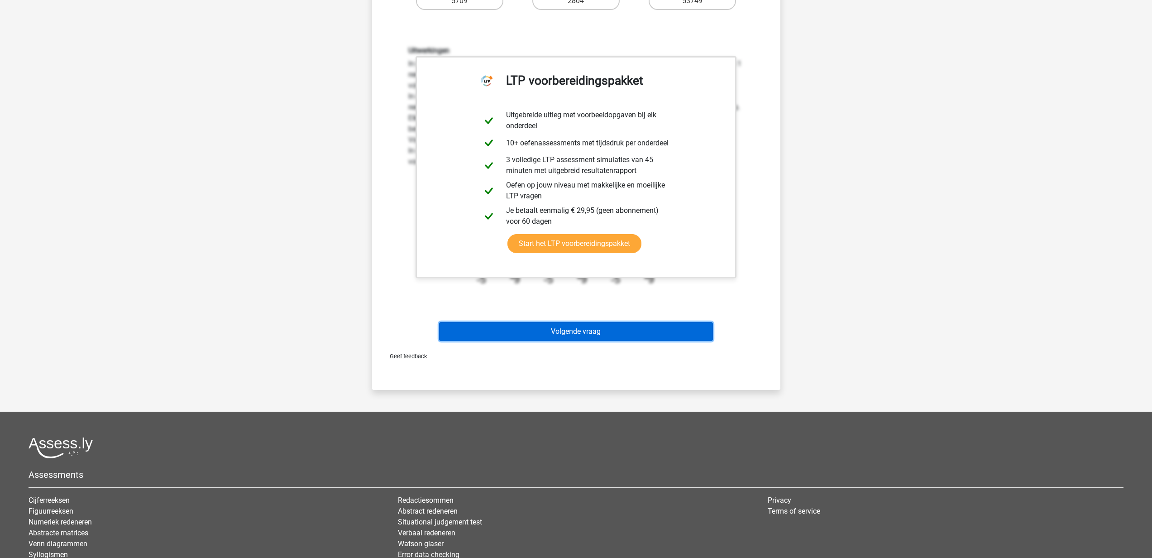
click at [616, 330] on button "Volgende vraag" at bounding box center [576, 331] width 274 height 19
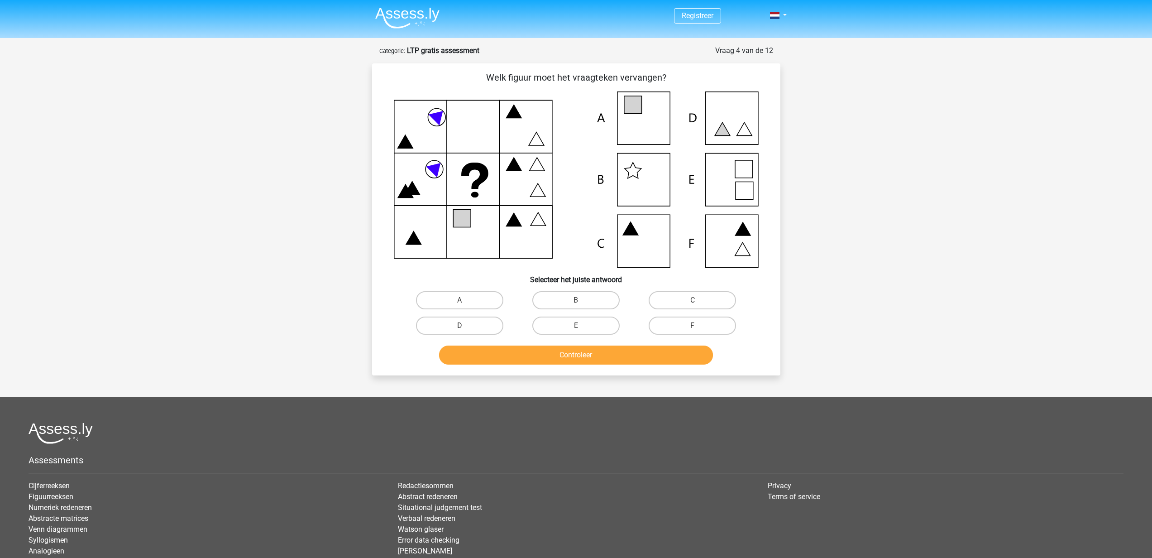
click at [642, 129] on icon at bounding box center [576, 179] width 365 height 176
click at [474, 305] on label "A" at bounding box center [459, 300] width 87 height 18
click at [465, 305] on input "A" at bounding box center [463, 303] width 6 height 6
radio input "true"
click at [561, 360] on button "Controleer" at bounding box center [576, 355] width 274 height 19
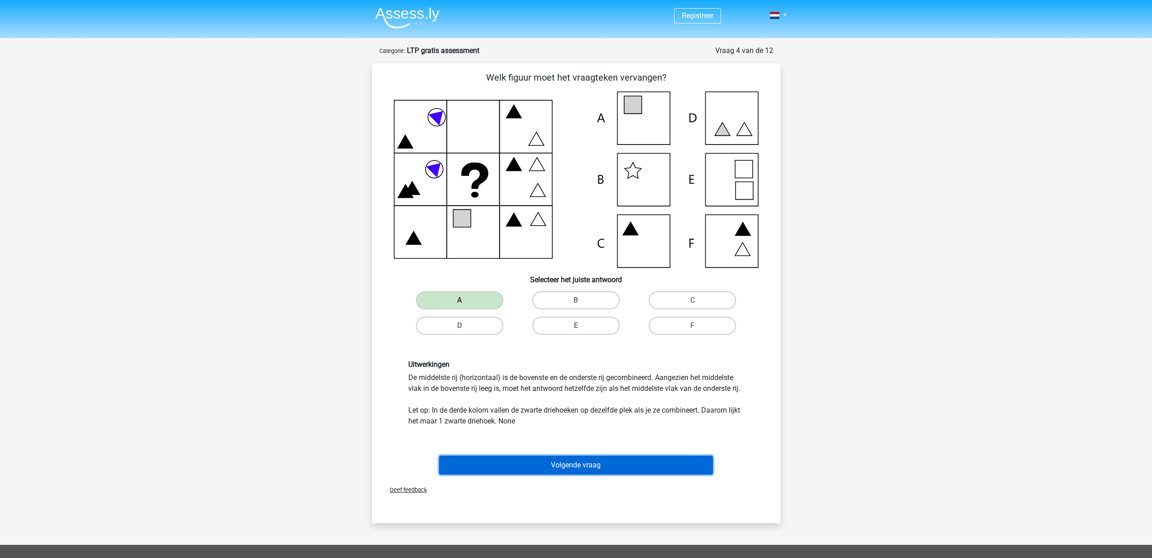
click at [605, 471] on button "Volgende vraag" at bounding box center [576, 465] width 274 height 19
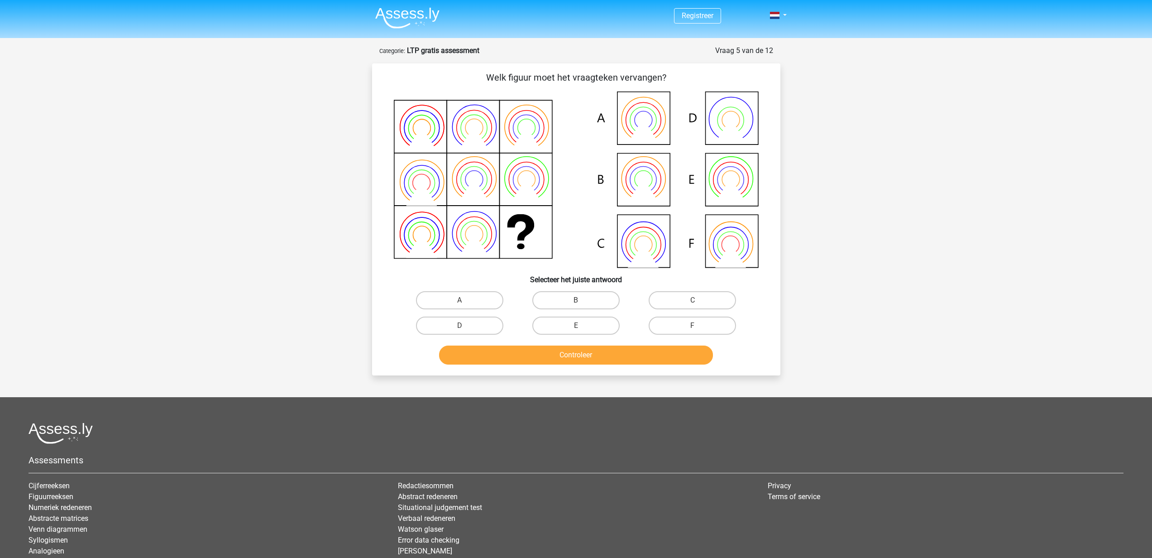
click at [658, 170] on icon at bounding box center [576, 179] width 365 height 176
click at [585, 299] on label "B" at bounding box center [576, 300] width 87 height 18
click at [582, 300] on input "B" at bounding box center [579, 303] width 6 height 6
radio input "true"
click at [626, 352] on button "Controleer" at bounding box center [576, 355] width 274 height 19
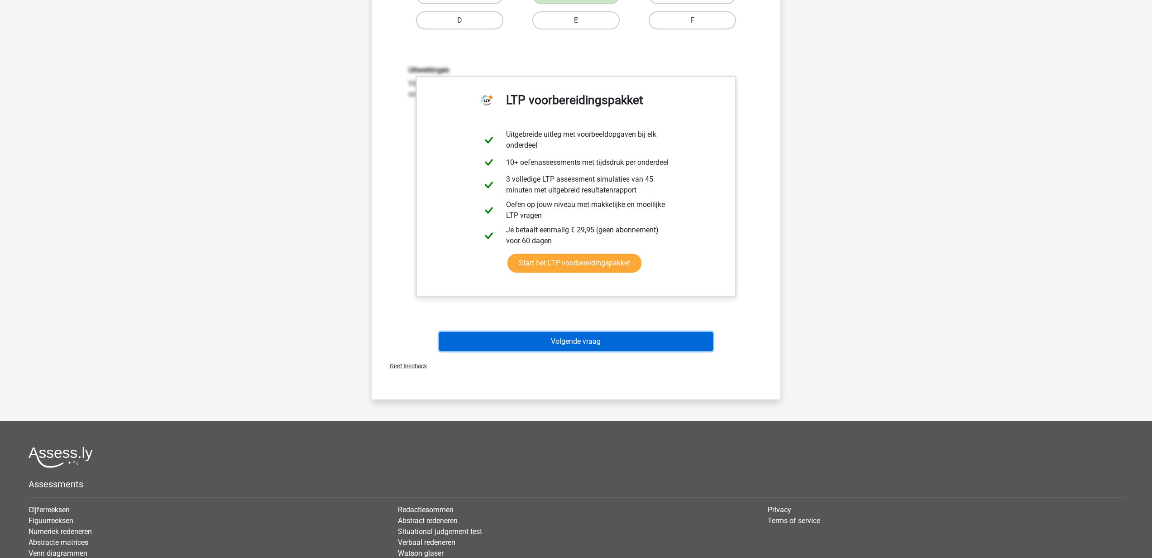
click at [637, 347] on button "Volgende vraag" at bounding box center [576, 341] width 274 height 19
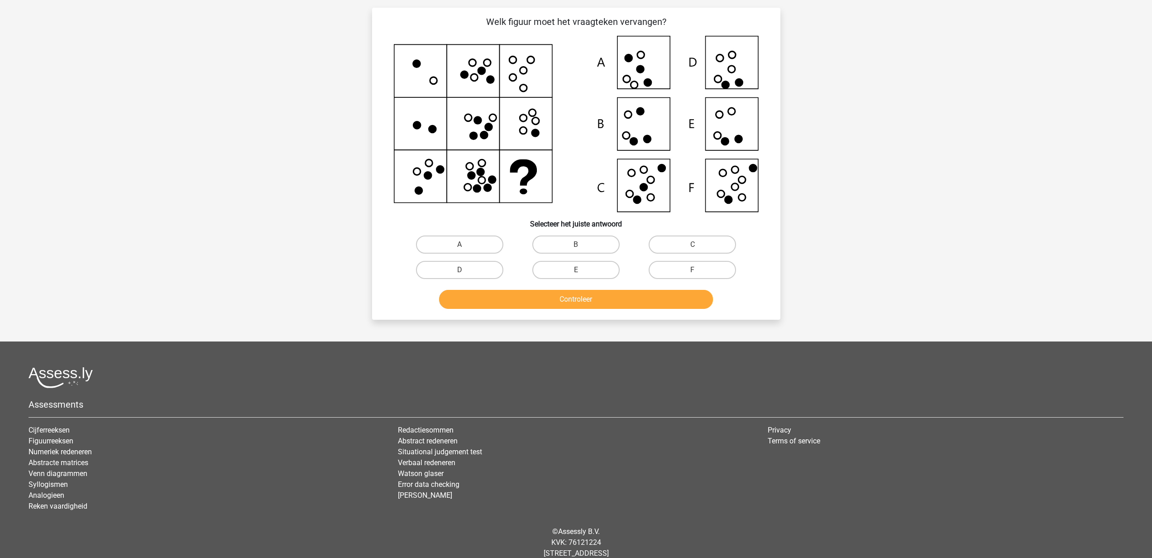
scroll to position [45, 0]
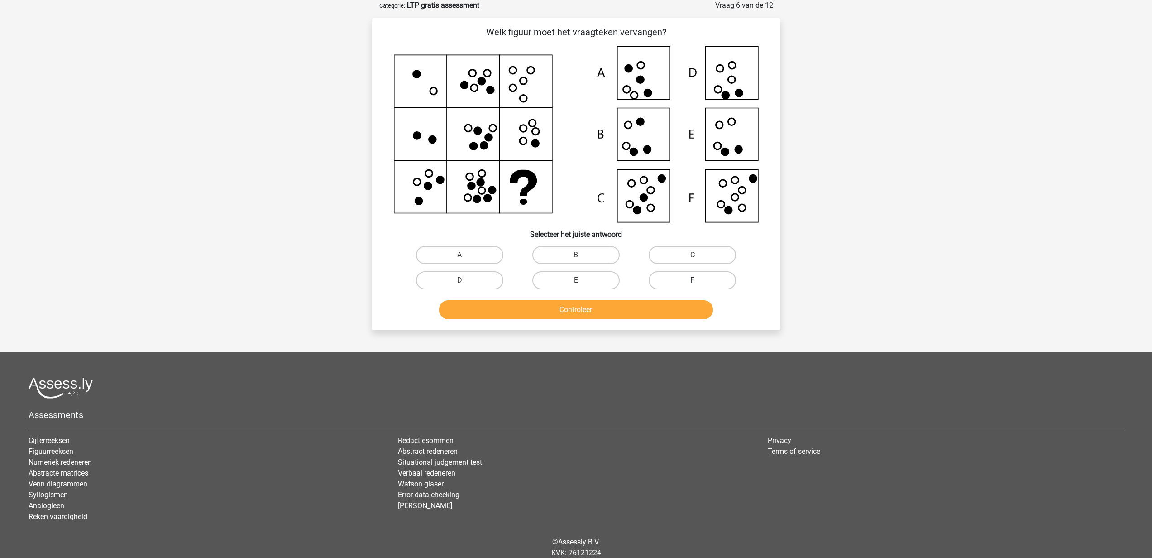
click at [679, 280] on label "F" at bounding box center [692, 280] width 87 height 18
click at [693, 280] on input "F" at bounding box center [696, 283] width 6 height 6
radio input "true"
click at [648, 310] on button "Controleer" at bounding box center [576, 309] width 274 height 19
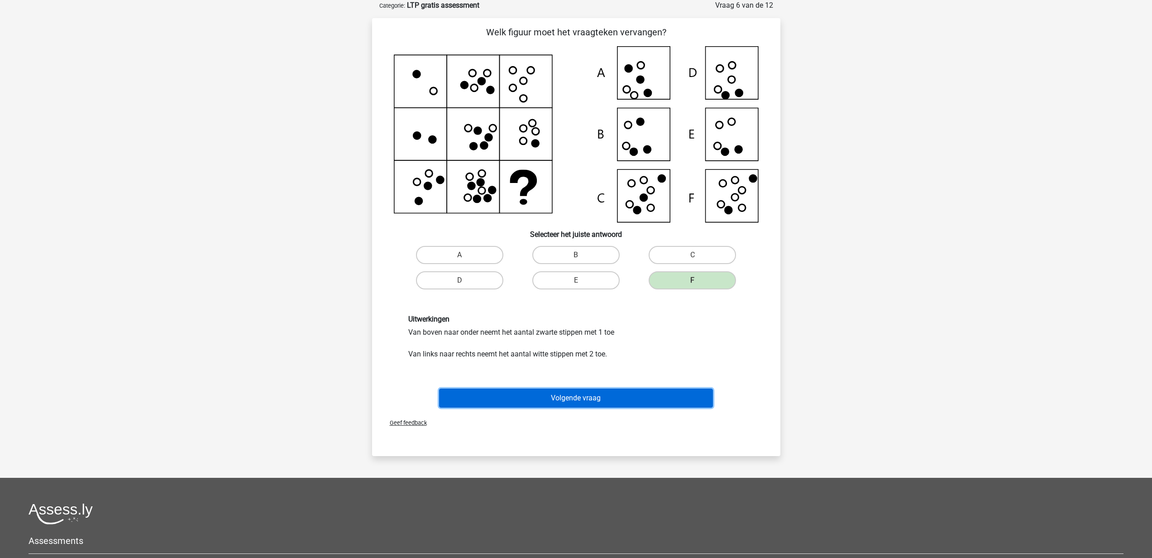
click at [610, 396] on button "Volgende vraag" at bounding box center [576, 398] width 274 height 19
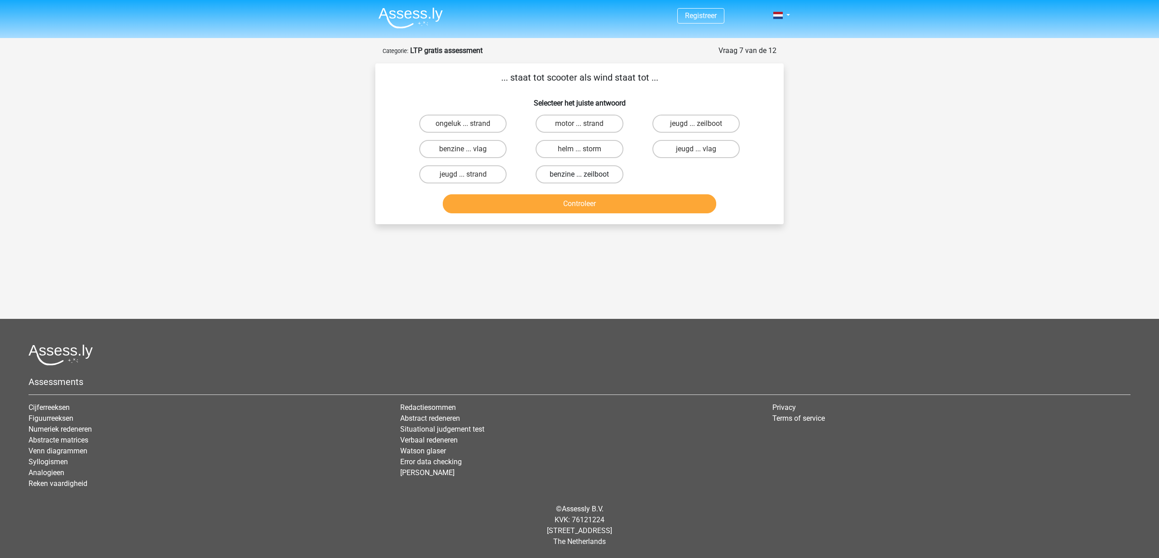
click at [595, 176] on label "benzine ... zeilboot" at bounding box center [579, 174] width 87 height 18
click at [585, 176] on input "benzine ... zeilboot" at bounding box center [583, 177] width 6 height 6
radio input "true"
click at [594, 203] on button "Controleer" at bounding box center [580, 203] width 274 height 19
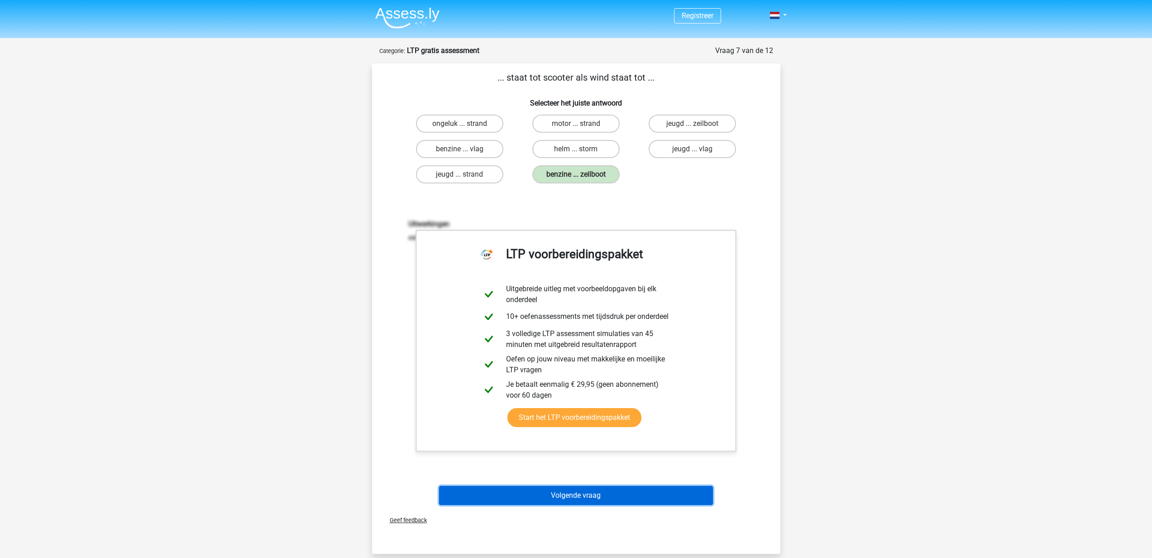
click at [629, 491] on button "Volgende vraag" at bounding box center [576, 495] width 274 height 19
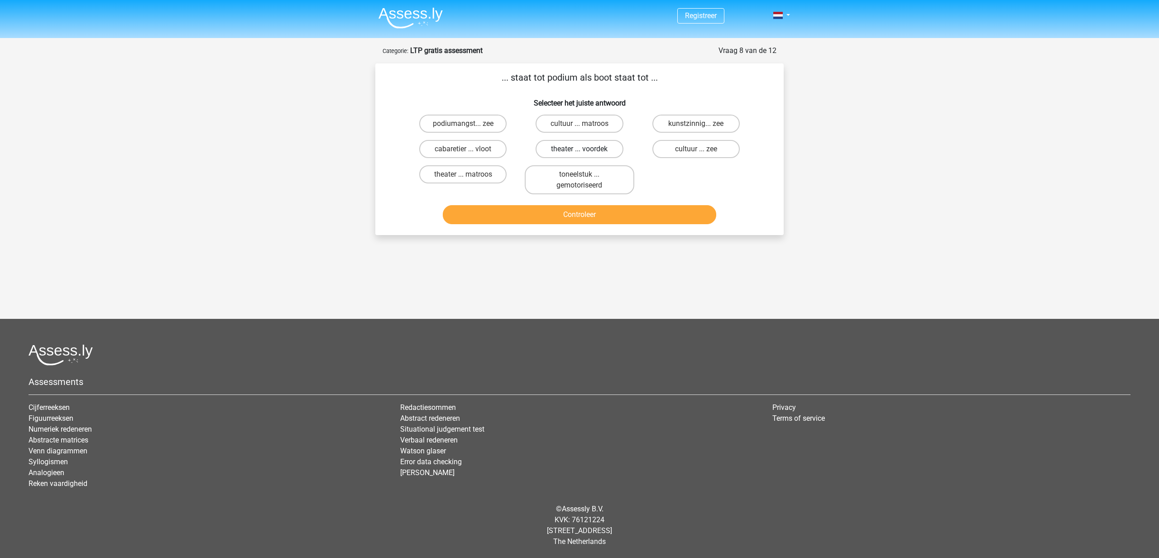
click at [567, 150] on label "theater ... voordek" at bounding box center [579, 149] width 87 height 18
click at [580, 150] on input "theater ... voordek" at bounding box center [583, 152] width 6 height 6
radio input "true"
click at [618, 215] on button "Controleer" at bounding box center [580, 214] width 274 height 19
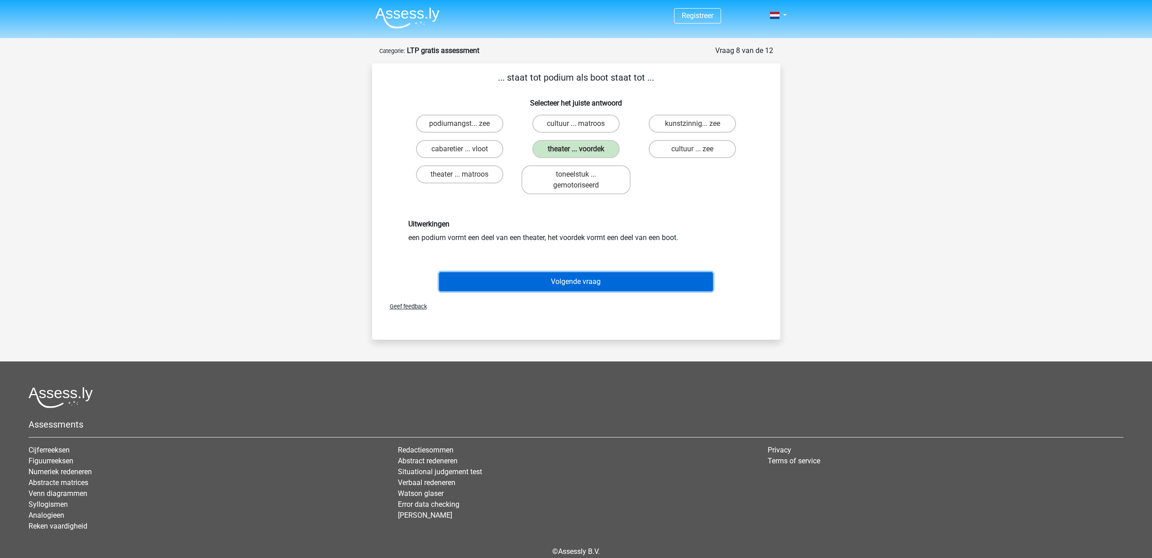
click at [621, 278] on button "Volgende vraag" at bounding box center [576, 281] width 274 height 19
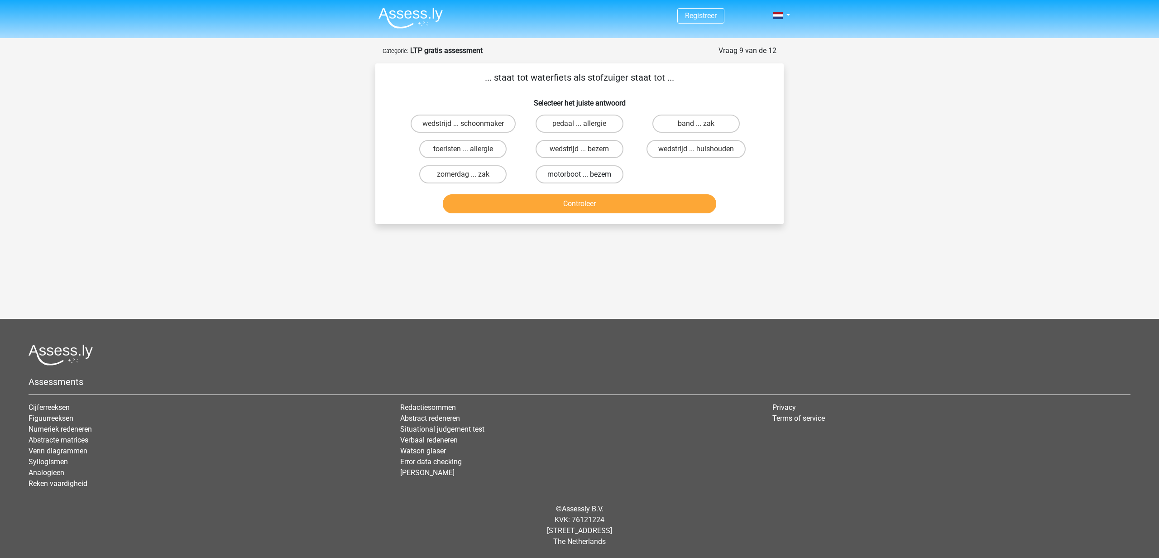
click at [590, 175] on label "motorboot ... bezem" at bounding box center [579, 174] width 87 height 18
click at [585, 175] on input "motorboot ... bezem" at bounding box center [583, 177] width 6 height 6
radio input "true"
click at [602, 202] on button "Controleer" at bounding box center [580, 203] width 274 height 19
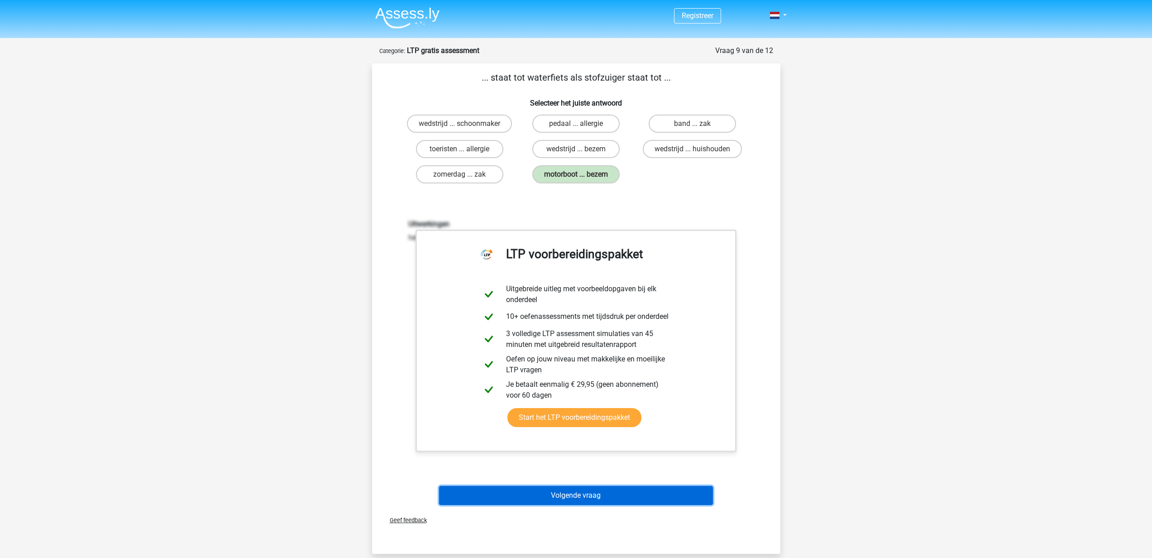
click at [619, 494] on button "Volgende vraag" at bounding box center [576, 495] width 274 height 19
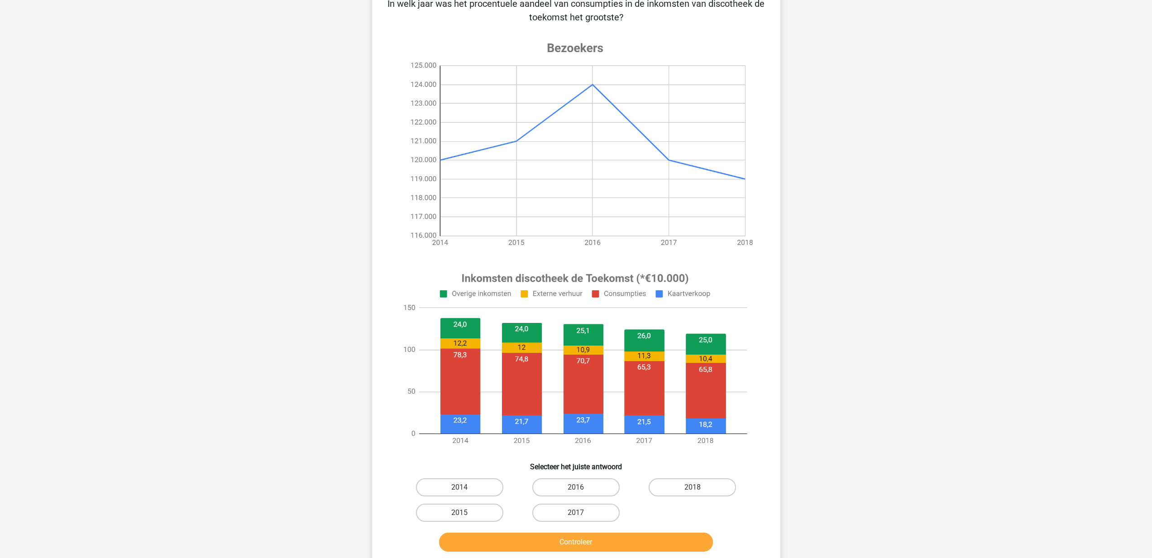
scroll to position [74, 0]
click at [487, 510] on label "2015" at bounding box center [459, 512] width 87 height 18
click at [465, 512] on input "2015" at bounding box center [463, 515] width 6 height 6
radio input "true"
click at [557, 542] on button "Controleer" at bounding box center [576, 541] width 274 height 19
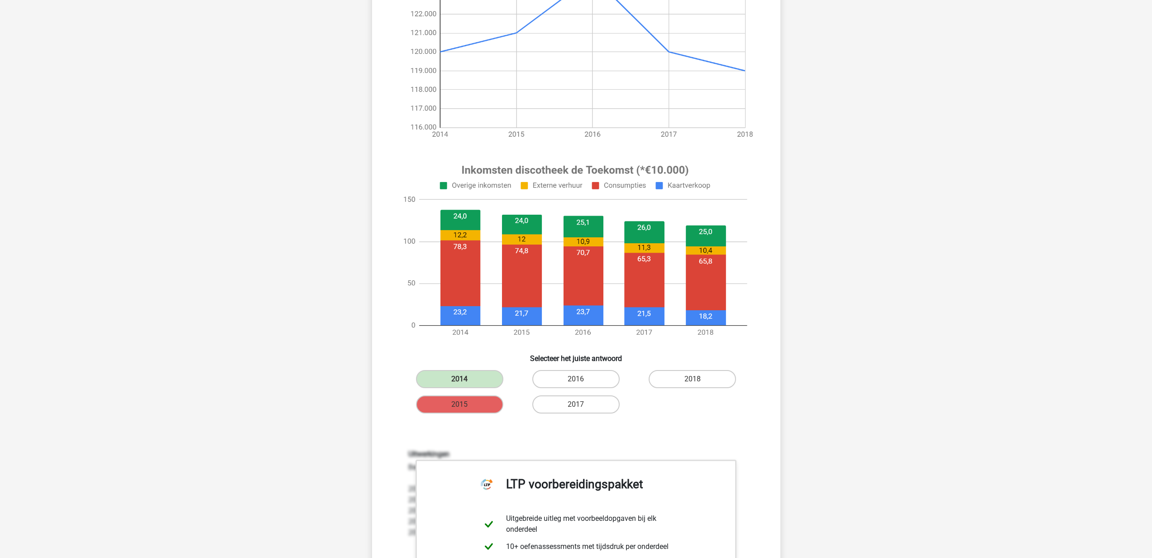
scroll to position [422, 0]
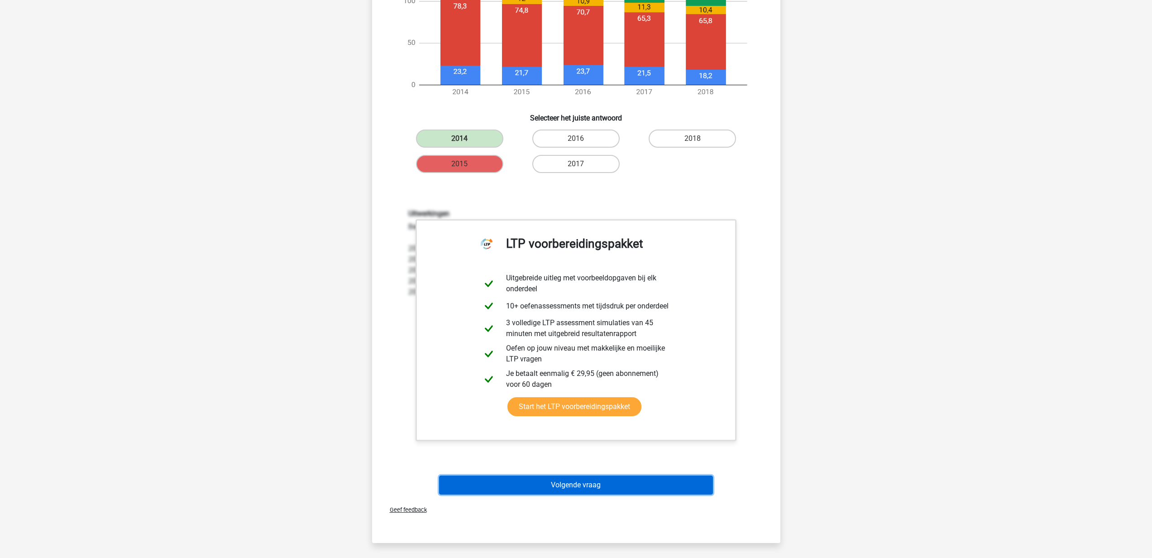
click at [564, 484] on button "Volgende vraag" at bounding box center [576, 484] width 274 height 19
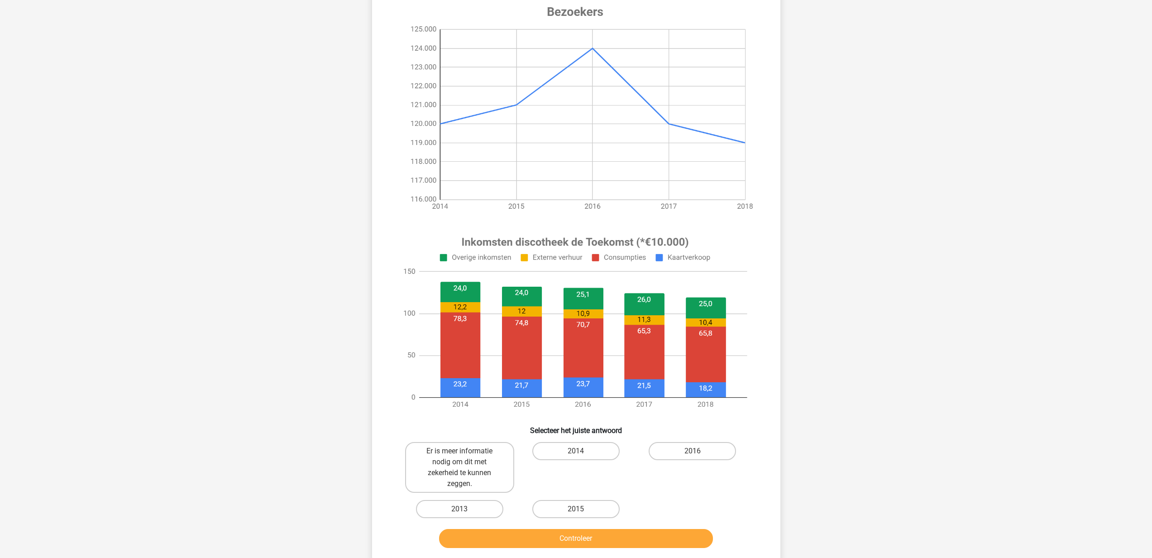
scroll to position [141, 0]
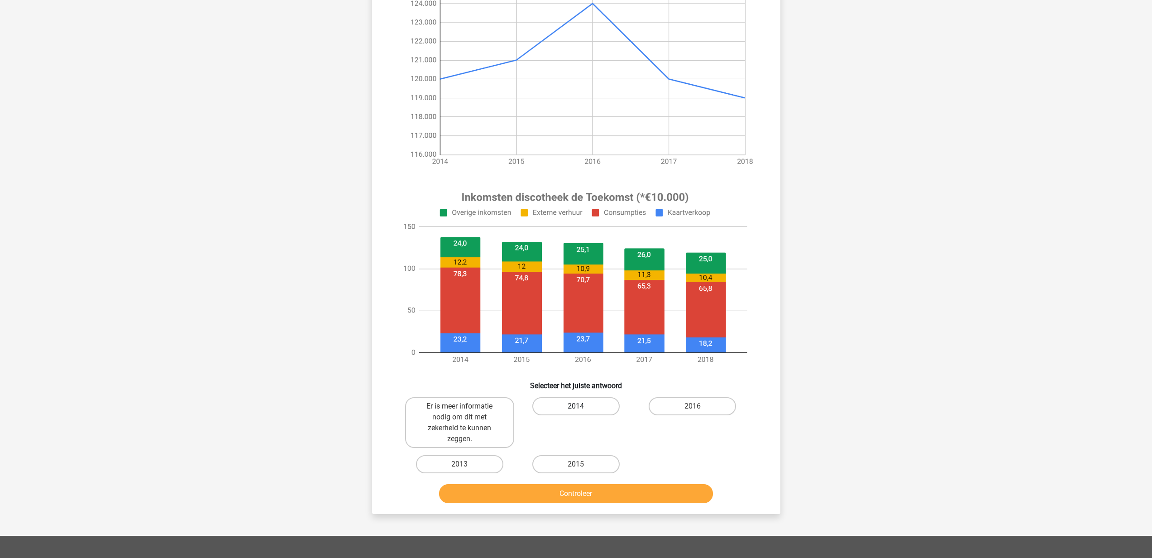
click at [590, 407] on label "2014" at bounding box center [576, 406] width 87 height 18
click at [582, 407] on input "2014" at bounding box center [579, 409] width 6 height 6
radio input "true"
click at [603, 500] on button "Controleer" at bounding box center [576, 493] width 274 height 19
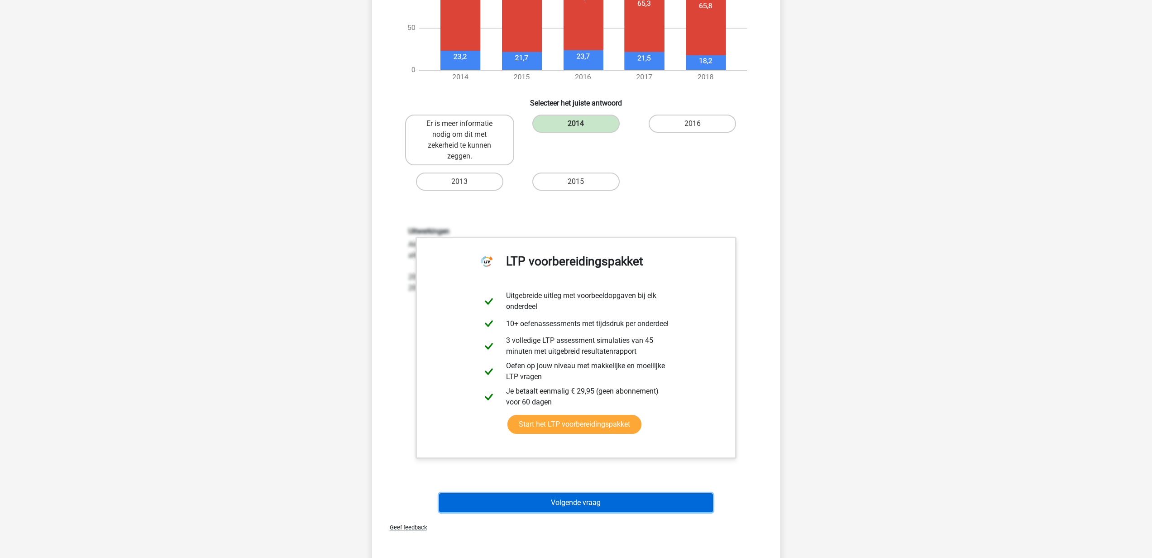
click at [604, 509] on button "Volgende vraag" at bounding box center [576, 502] width 274 height 19
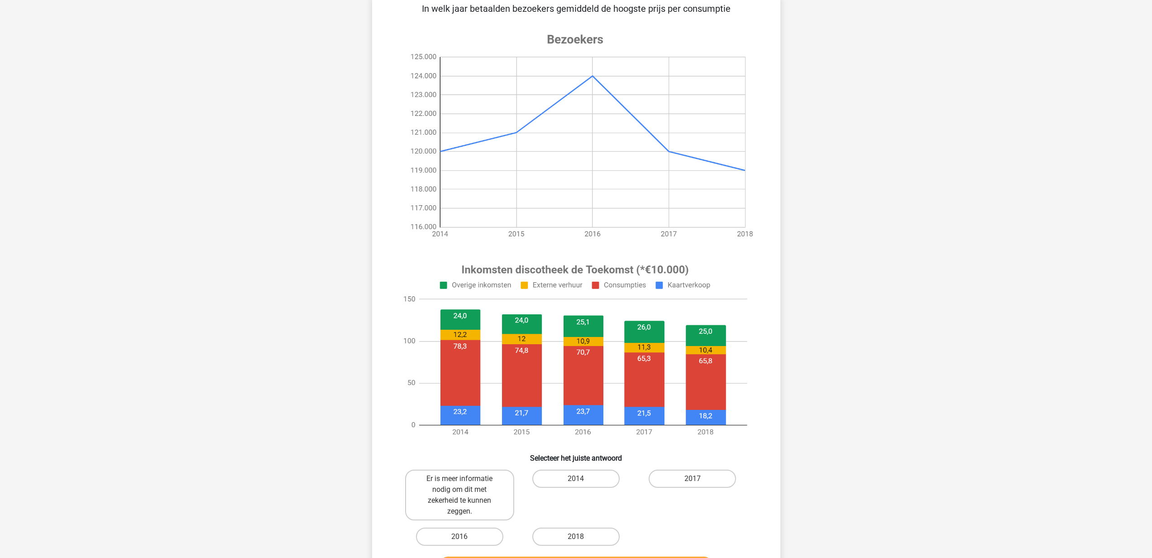
scroll to position [78, 0]
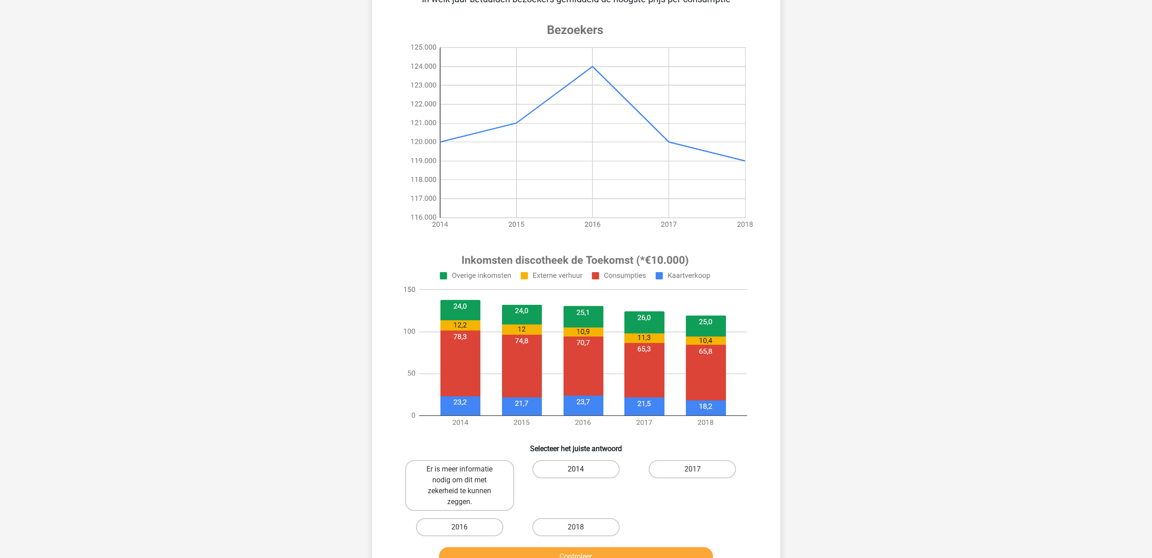
click at [572, 461] on label "2014" at bounding box center [576, 469] width 87 height 18
click at [576, 469] on input "2014" at bounding box center [579, 472] width 6 height 6
radio input "true"
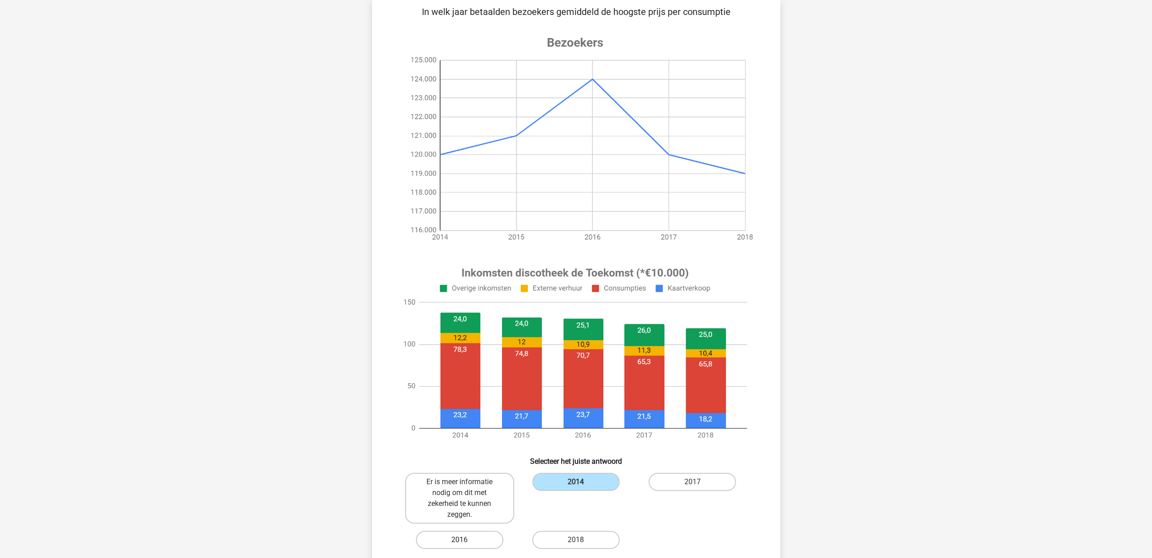
scroll to position [171, 0]
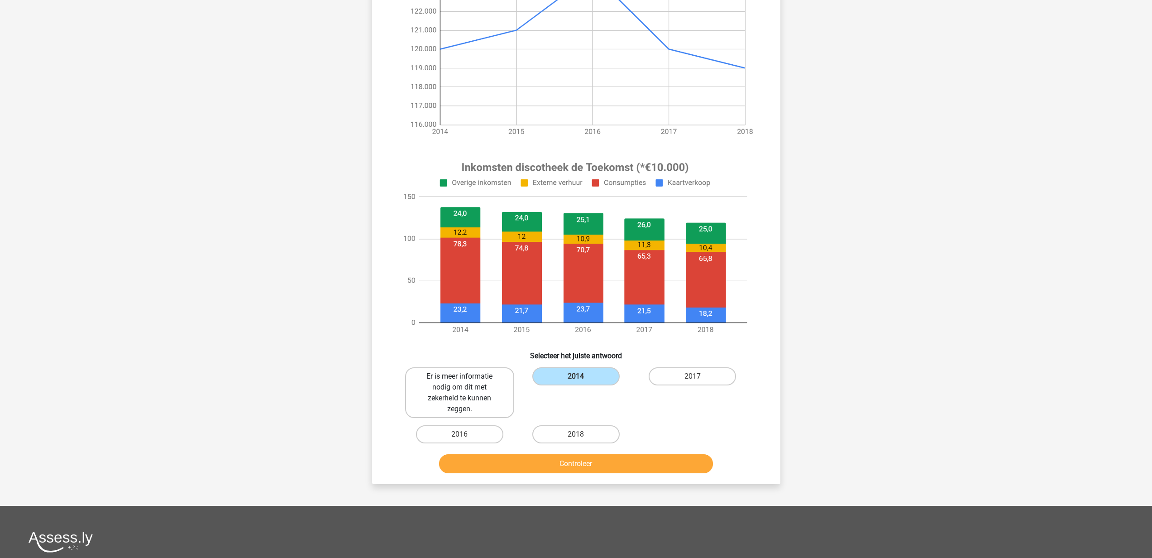
click at [463, 402] on label "Er is meer informatie nodig om dit met zekerheid te kunnen zeggen." at bounding box center [459, 392] width 109 height 51
click at [463, 382] on input "Er is meer informatie nodig om dit met zekerheid te kunnen zeggen." at bounding box center [463, 379] width 6 height 6
radio input "true"
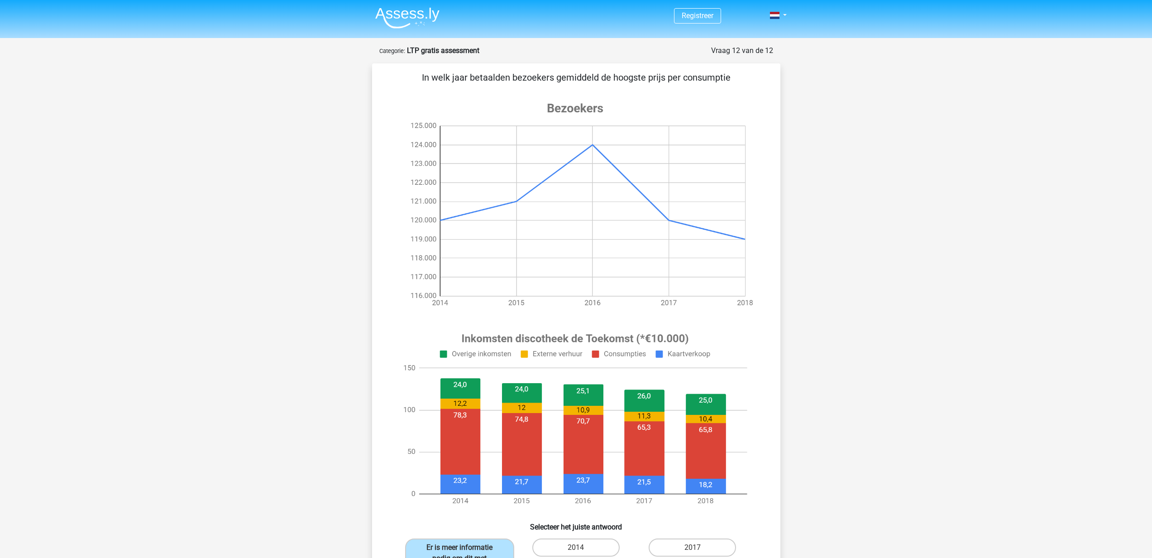
scroll to position [191, 0]
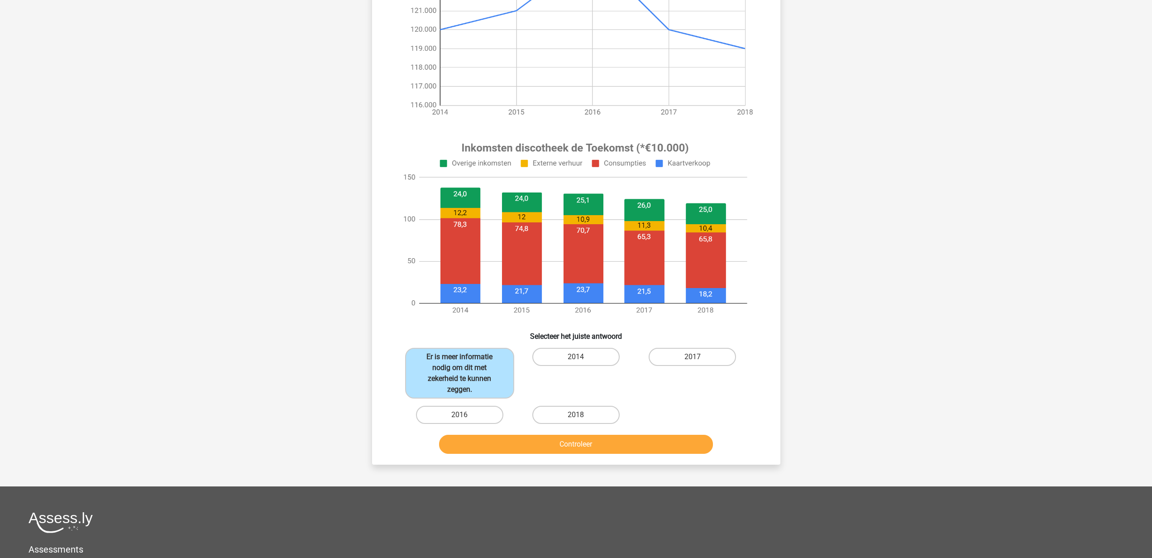
click at [565, 455] on div "Controleer" at bounding box center [577, 446] width 350 height 23
click at [565, 447] on button "Controleer" at bounding box center [576, 444] width 274 height 19
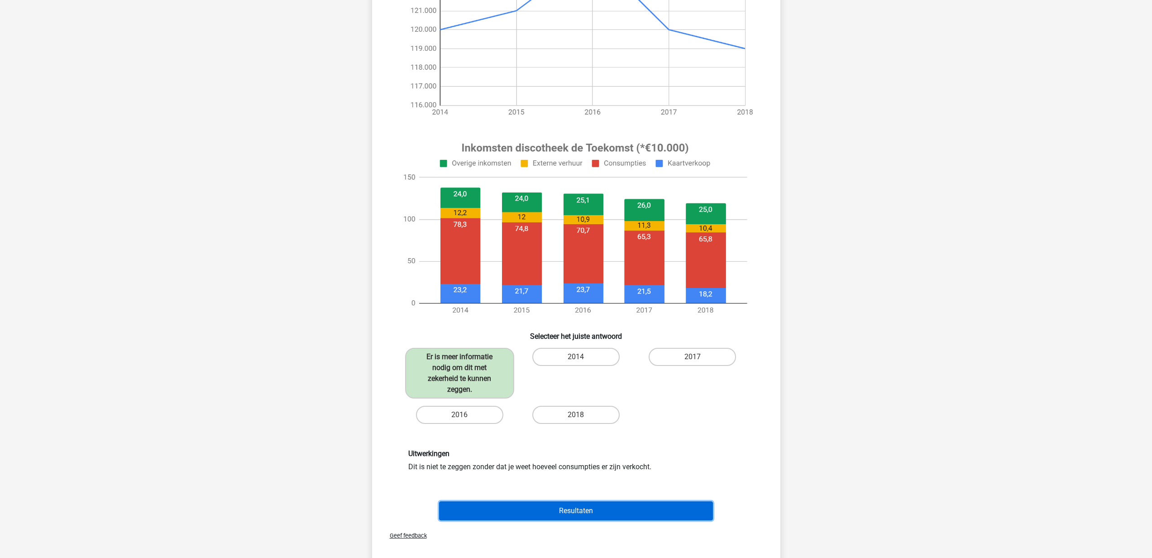
click at [561, 511] on button "Resultaten" at bounding box center [576, 510] width 274 height 19
